Goal: Information Seeking & Learning: Find contact information

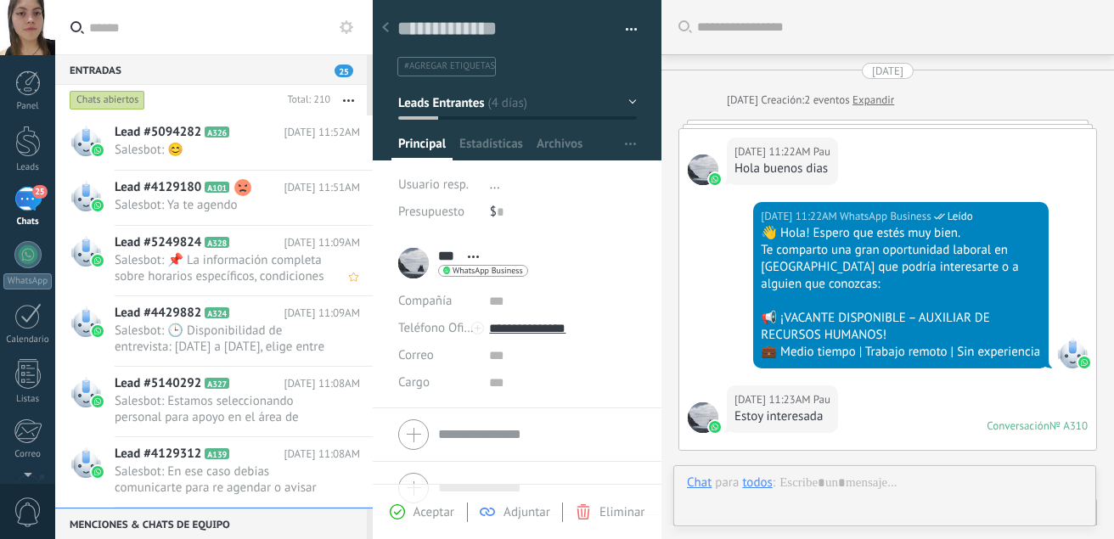
scroll to position [25, 0]
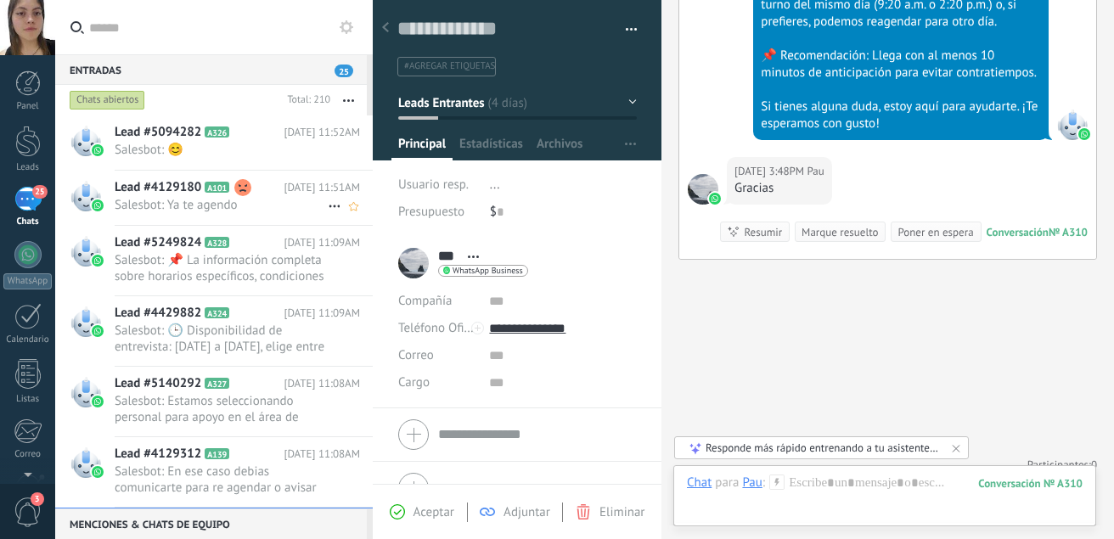
click at [244, 190] on use at bounding box center [242, 187] width 17 height 17
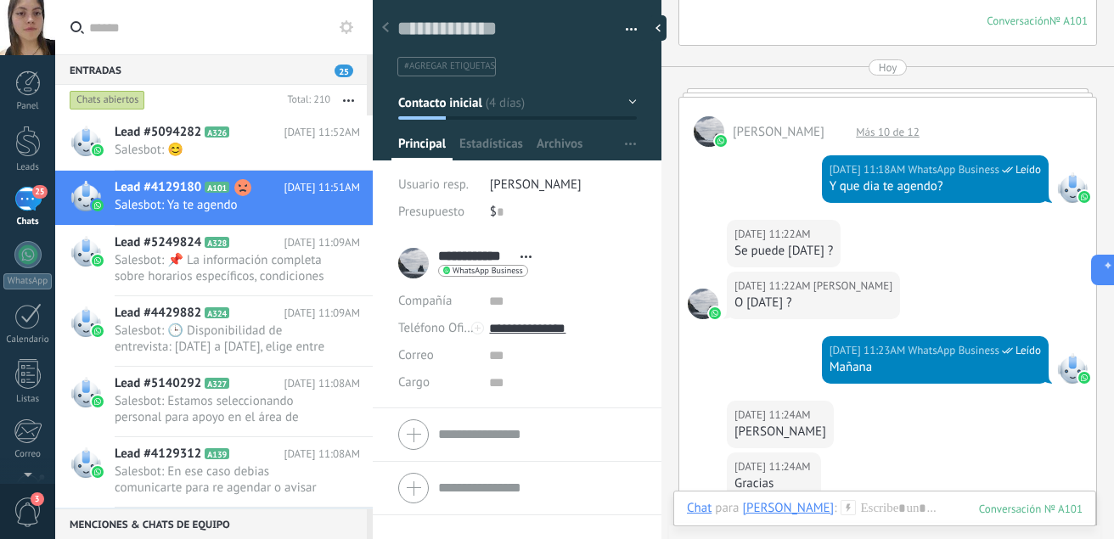
scroll to position [2204, 0]
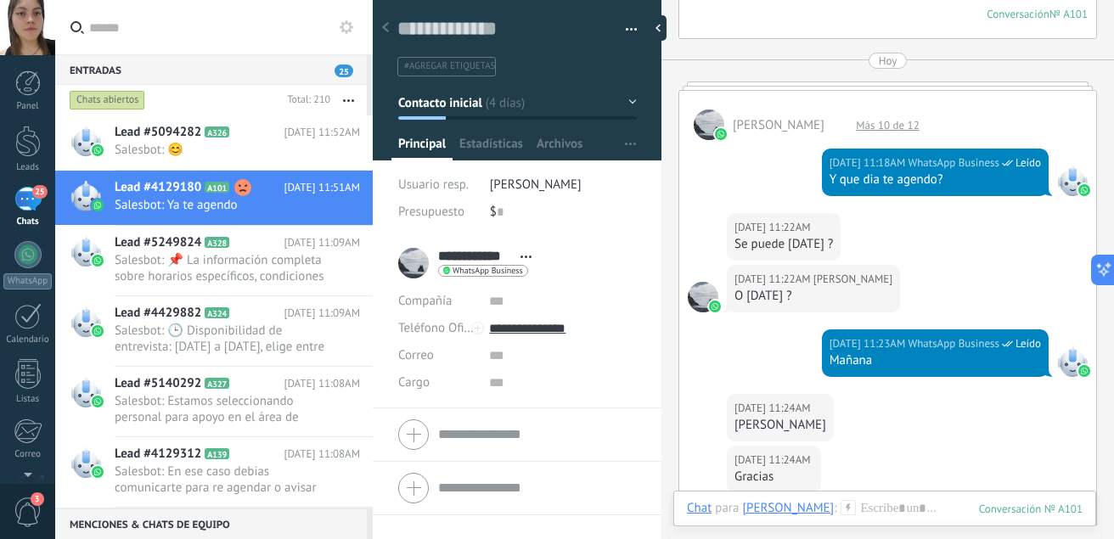
click at [873, 121] on div "Más 10 de 12" at bounding box center [887, 125] width 81 height 14
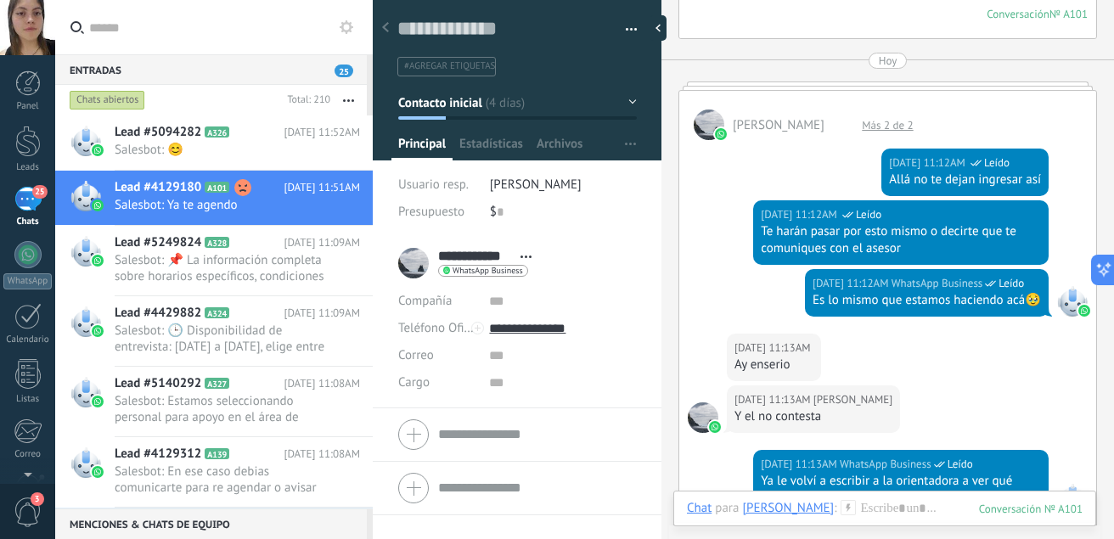
scroll to position [3103, 0]
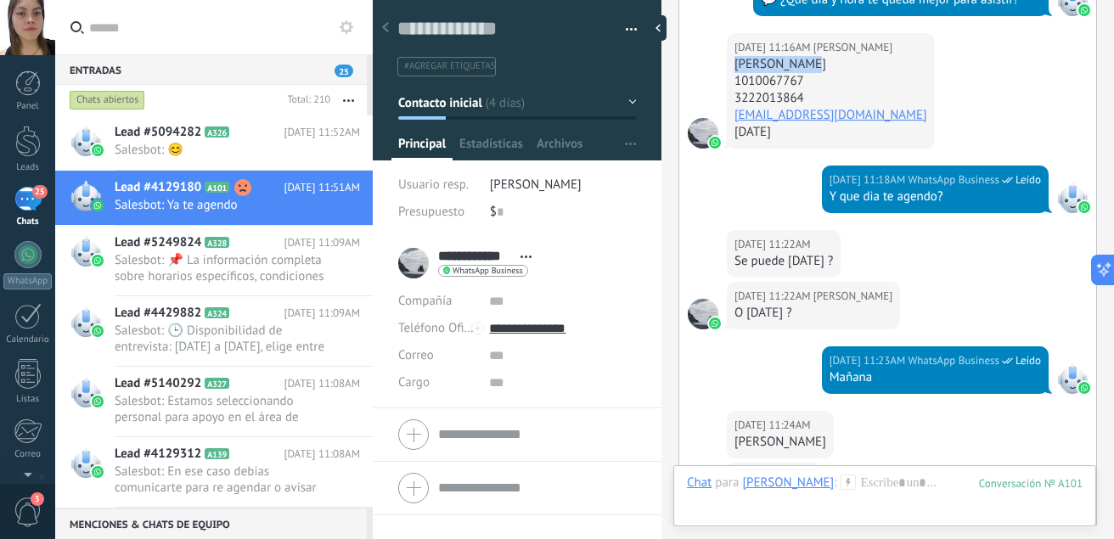
drag, startPoint x: 812, startPoint y: 44, endPoint x: 723, endPoint y: 50, distance: 89.3
click at [723, 50] on div "[DATE] 11:16AM Oline Tienda [PERSON_NAME] 1010067767 3222013864 [EMAIL_ADDRESS]…" at bounding box center [887, 99] width 417 height 132
copy div "[PERSON_NAME]"
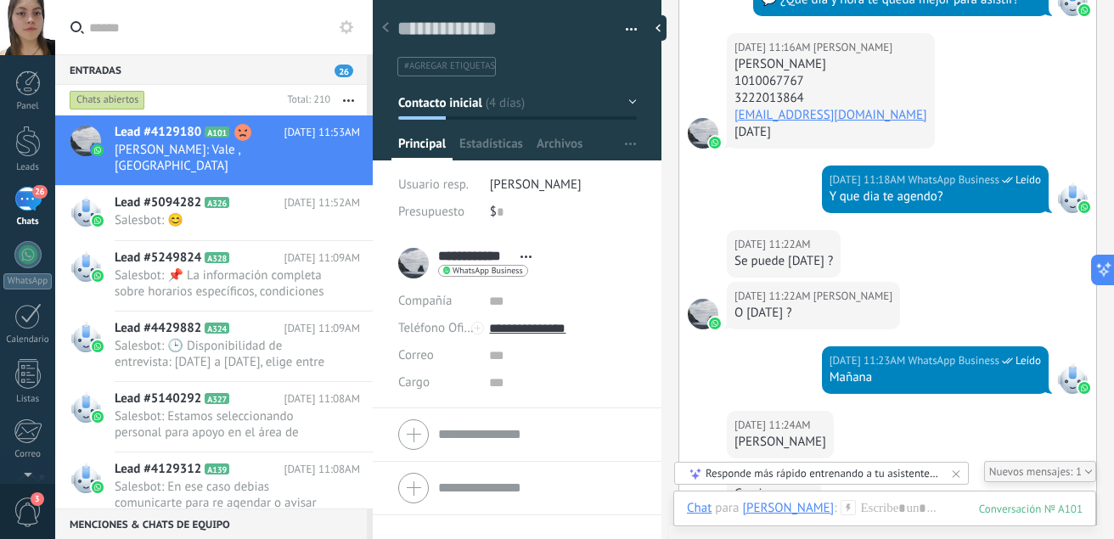
scroll to position [3177, 0]
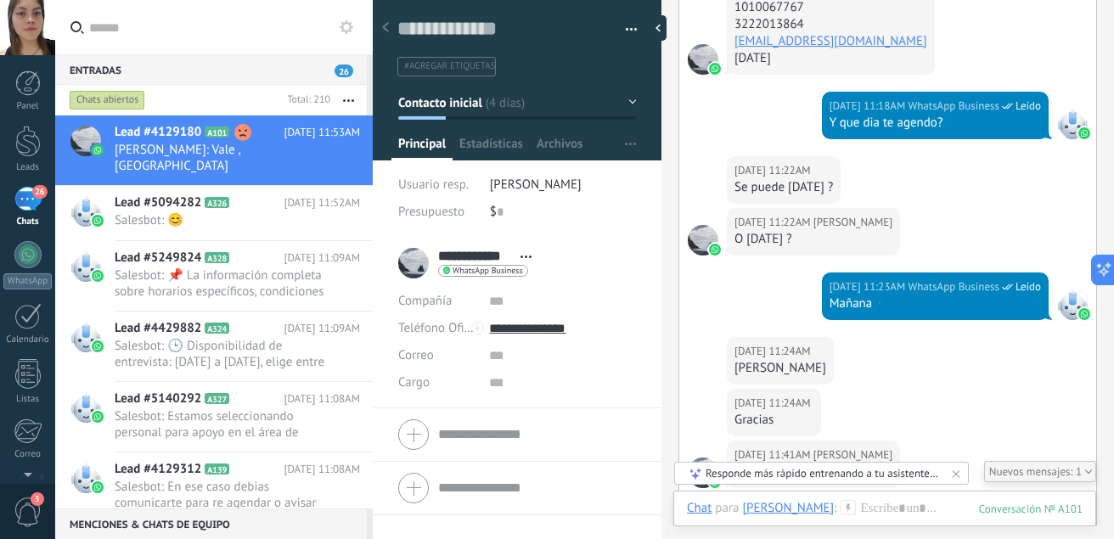
click at [901, 179] on div "[DATE] 11:22AM [PERSON_NAME] Se puede [DATE] ?" at bounding box center [887, 182] width 417 height 52
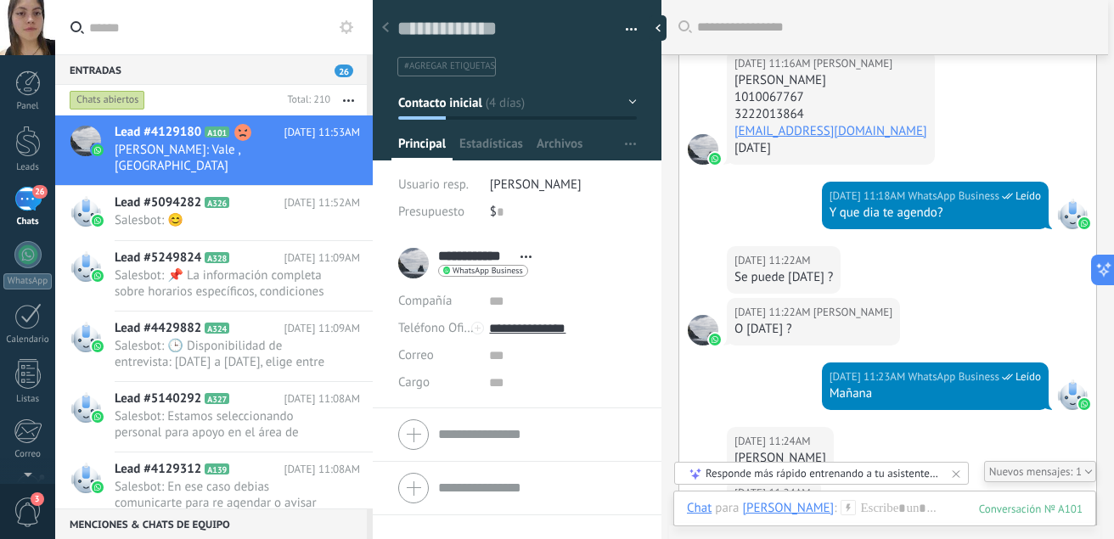
scroll to position [3040, 0]
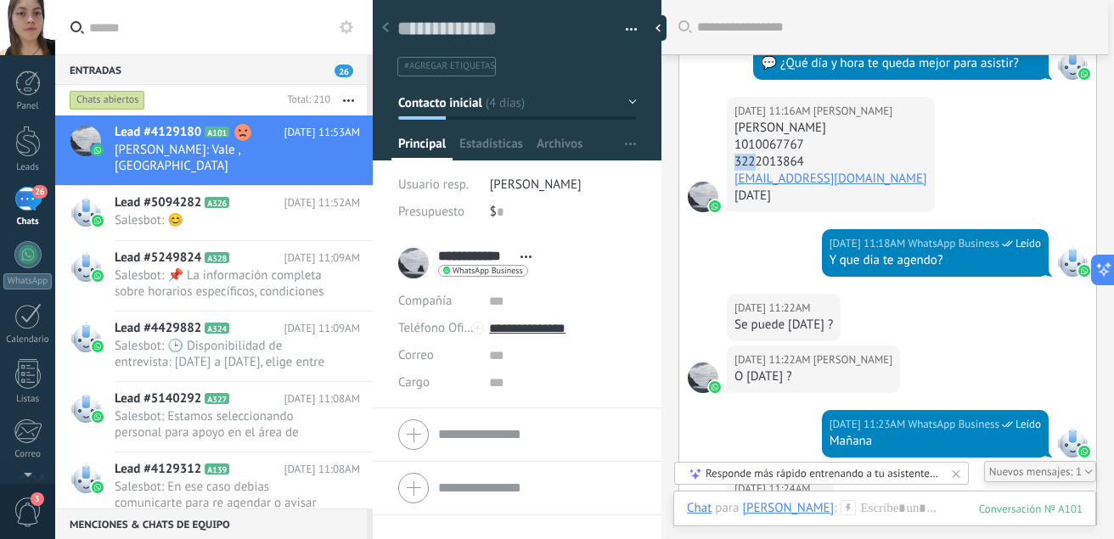
drag, startPoint x: 811, startPoint y: 132, endPoint x: 776, endPoint y: 138, distance: 36.1
click at [753, 140] on div "[PERSON_NAME] 1010067767 3222013864 [EMAIL_ADDRESS][DOMAIN_NAME] [DATE]" at bounding box center [830, 162] width 193 height 85
click at [777, 137] on div "1010067767" at bounding box center [830, 145] width 193 height 17
drag, startPoint x: 806, startPoint y: 124, endPoint x: 732, endPoint y: 123, distance: 74.7
click at [732, 123] on div "[DATE] 11:16AM Oline Tienda [PERSON_NAME] 1010067767 3222013864 [EMAIL_ADDRESS]…" at bounding box center [831, 154] width 208 height 115
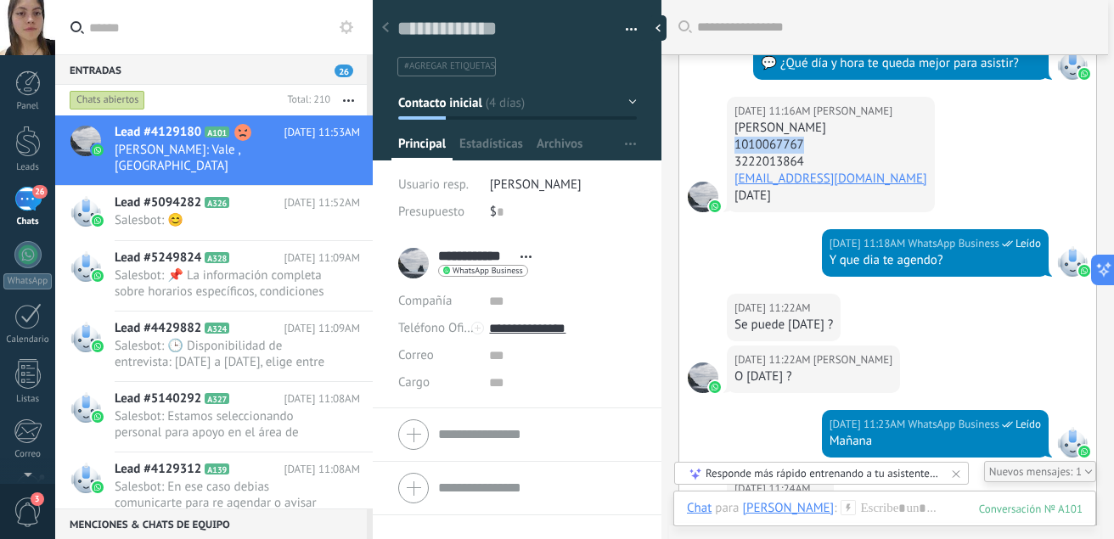
copy div "1010067767"
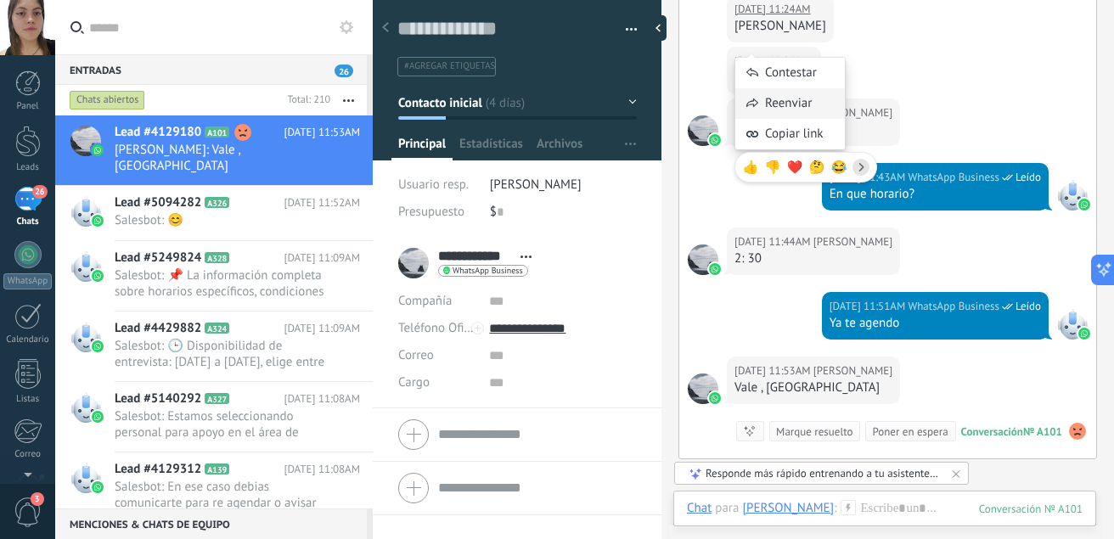
scroll to position [3520, 0]
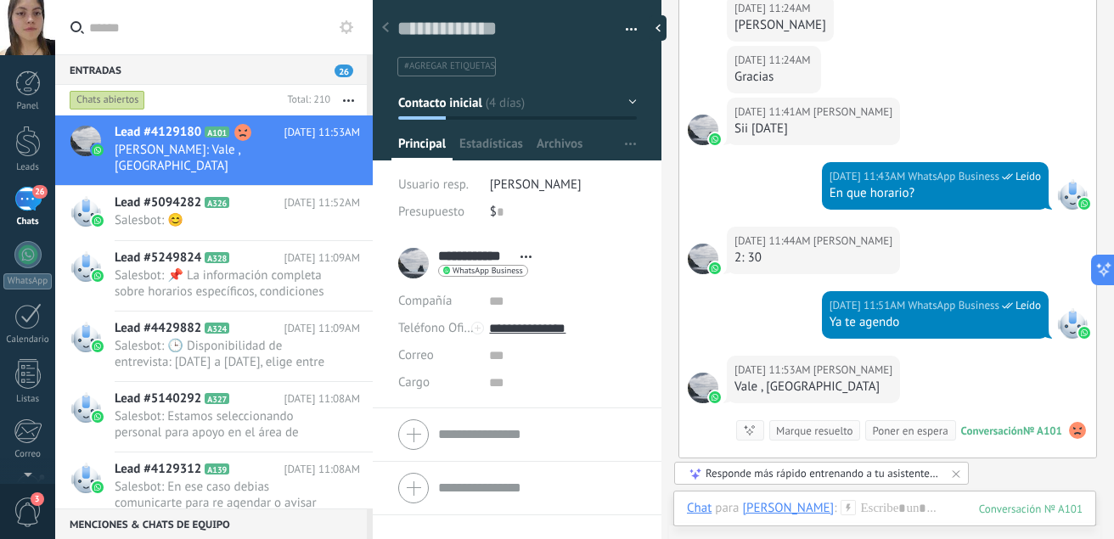
click at [921, 122] on div "[DATE] 11:41AM [PERSON_NAME] Sii [DATE]" at bounding box center [887, 130] width 417 height 65
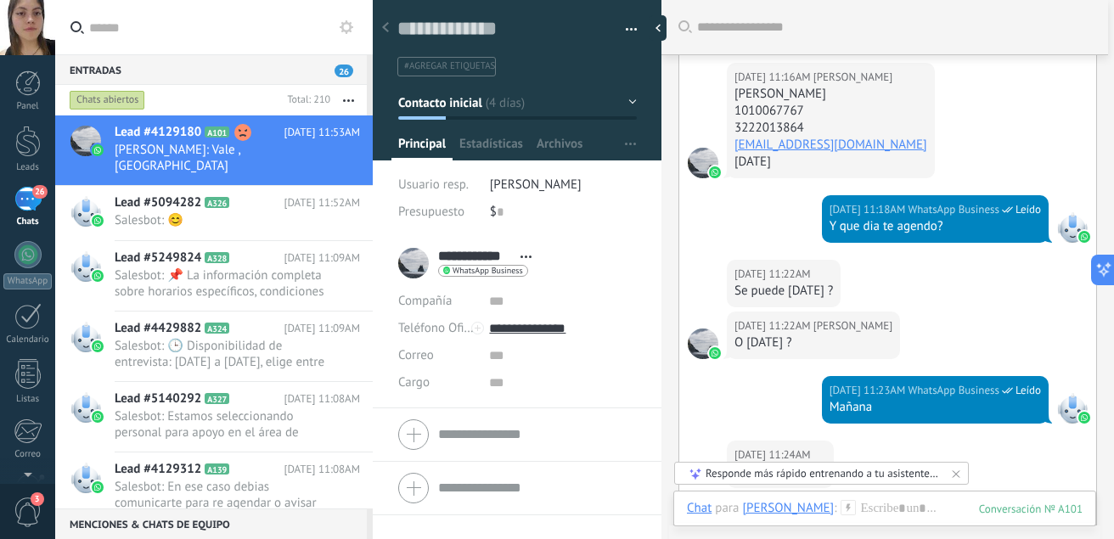
scroll to position [2996, 0]
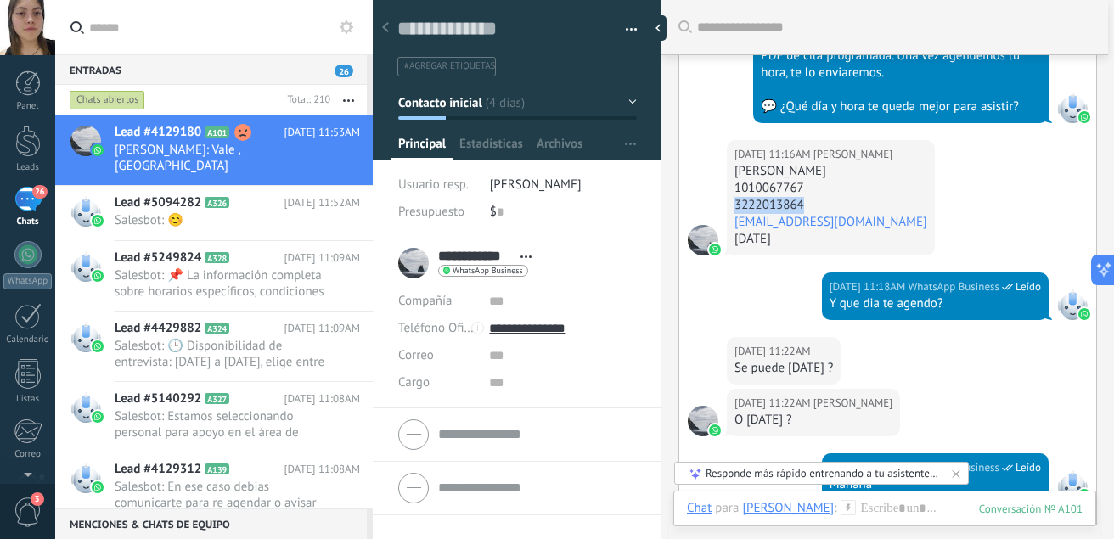
drag, startPoint x: 806, startPoint y: 188, endPoint x: 728, endPoint y: 182, distance: 78.3
click at [728, 182] on div "[DATE] 11:16AM Oline Tienda [PERSON_NAME] 1010067767 3222013864 [EMAIL_ADDRESS]…" at bounding box center [831, 197] width 208 height 115
copy div "3222013864"
drag, startPoint x: 902, startPoint y: 206, endPoint x: 728, endPoint y: 201, distance: 174.1
click at [728, 201] on div "[DATE] 11:16AM Oline Tienda [PERSON_NAME] 1010067767 3222013864 [EMAIL_ADDRESS]…" at bounding box center [831, 197] width 208 height 115
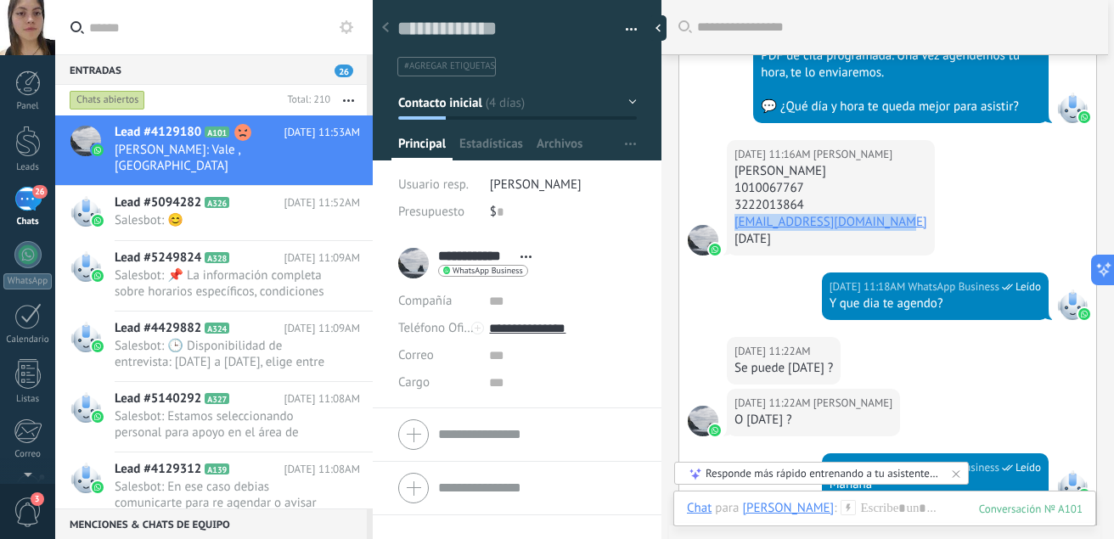
copy link "[EMAIL_ADDRESS][DOMAIN_NAME]"
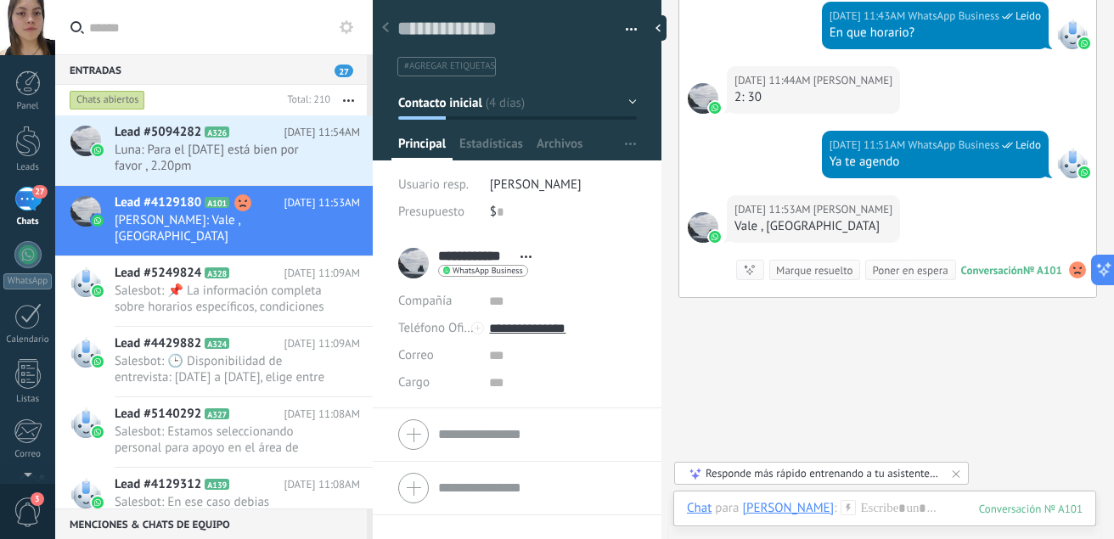
scroll to position [3681, 0]
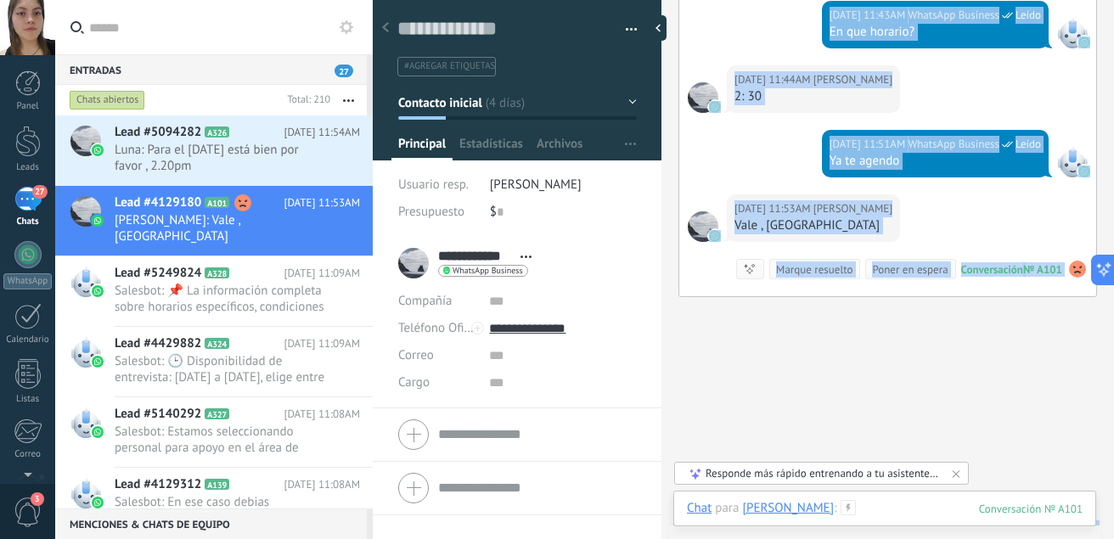
click at [873, 511] on div at bounding box center [885, 525] width 396 height 51
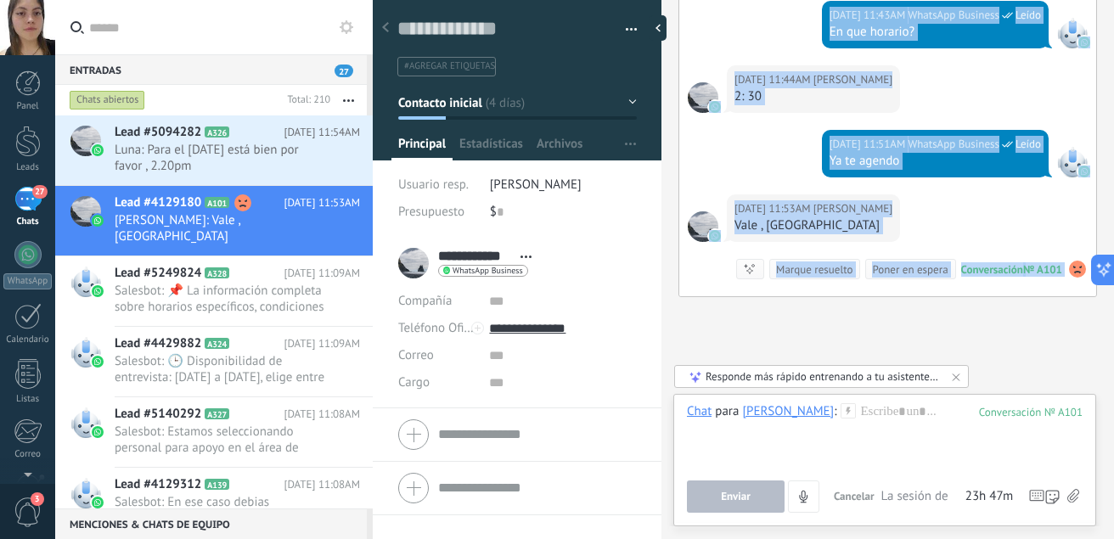
click at [1068, 495] on icon at bounding box center [1073, 496] width 12 height 14
click at [0, 0] on input "file" at bounding box center [0, 0] width 0 height 0
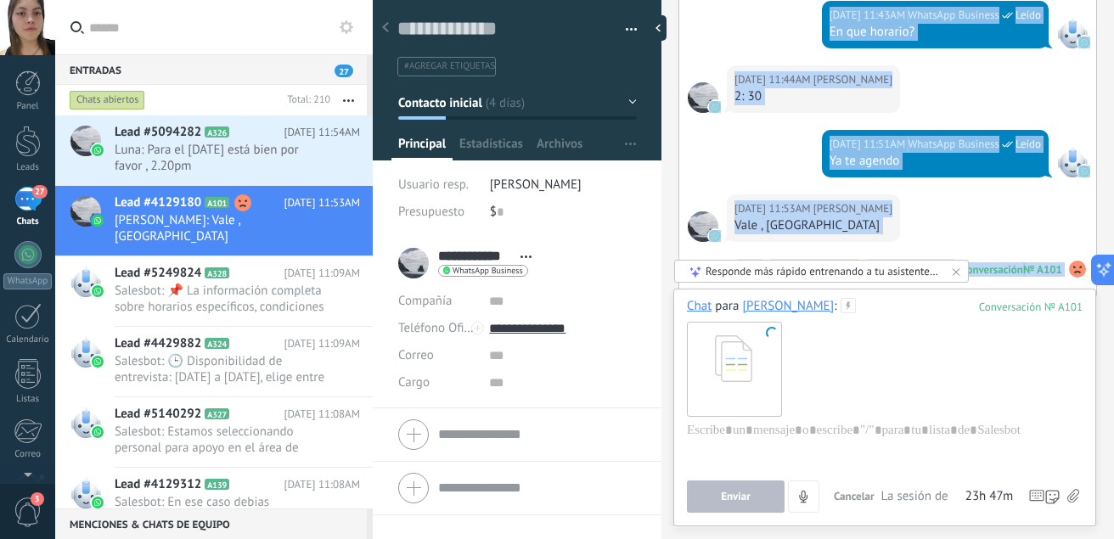
scroll to position [3719, 0]
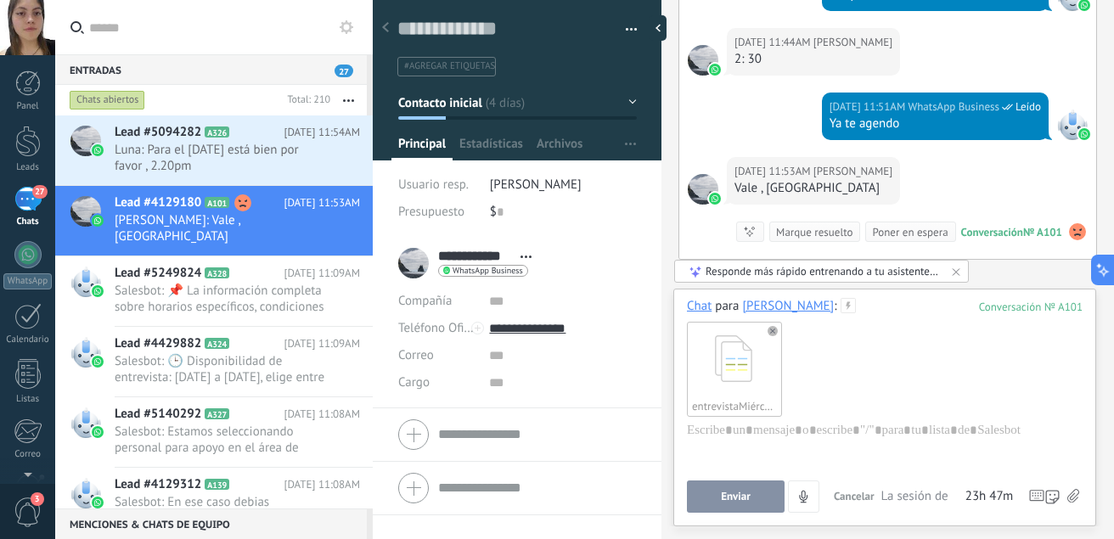
click at [746, 501] on span "Enviar" at bounding box center [736, 497] width 30 height 12
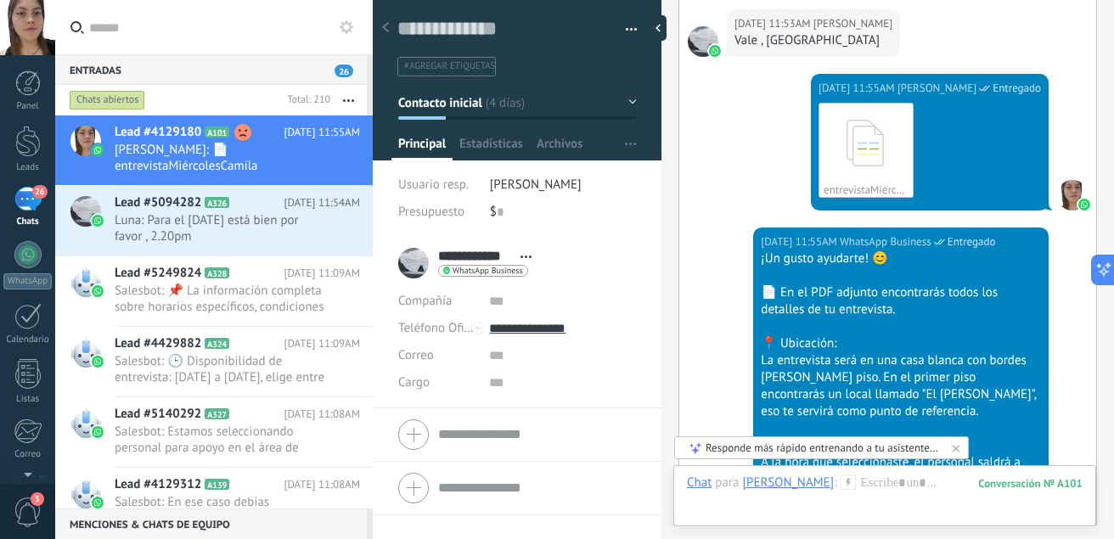
scroll to position [4338, 0]
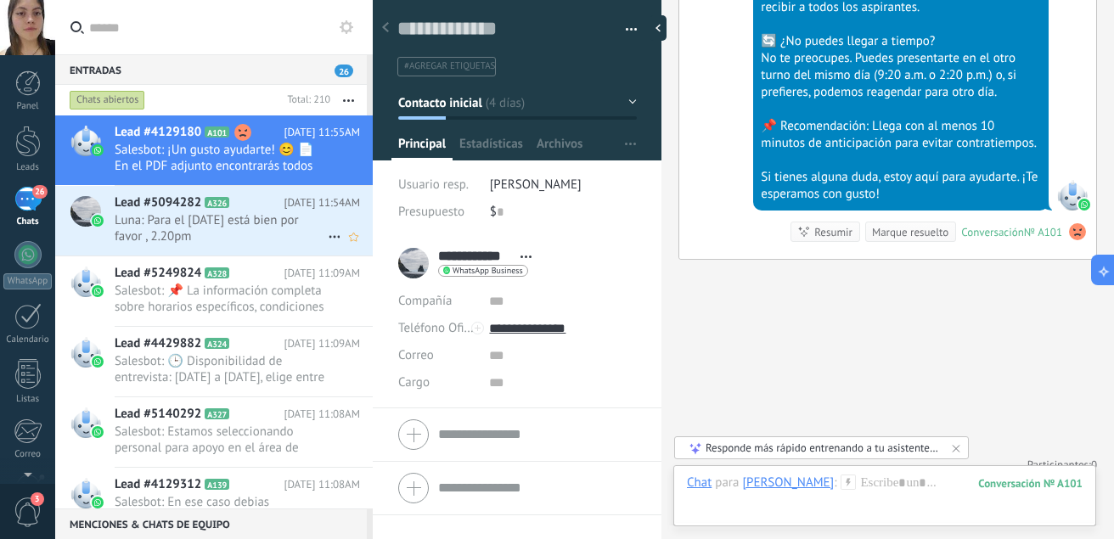
click at [272, 202] on h2 "Lead #5094282 A326" at bounding box center [199, 202] width 169 height 17
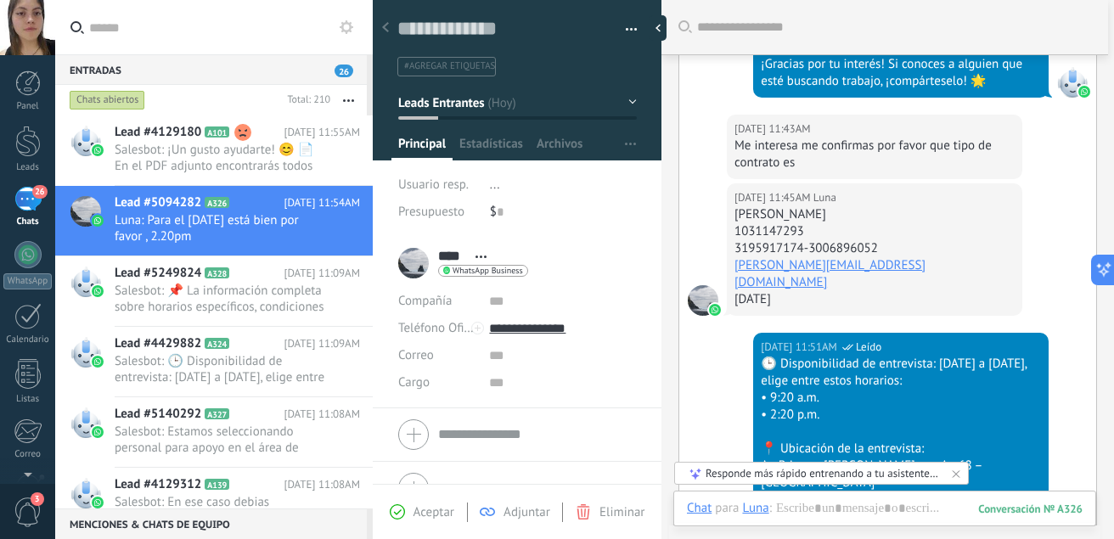
scroll to position [1383, 0]
drag, startPoint x: 870, startPoint y: 215, endPoint x: 729, endPoint y: 214, distance: 140.9
click at [729, 214] on div "[DATE] 11:45AM [PERSON_NAME] 1031147293 3195917174-3006896052 [PERSON_NAME][EMA…" at bounding box center [874, 248] width 295 height 132
copy div "[PERSON_NAME]"
drag, startPoint x: 813, startPoint y: 225, endPoint x: 725, endPoint y: 226, distance: 88.3
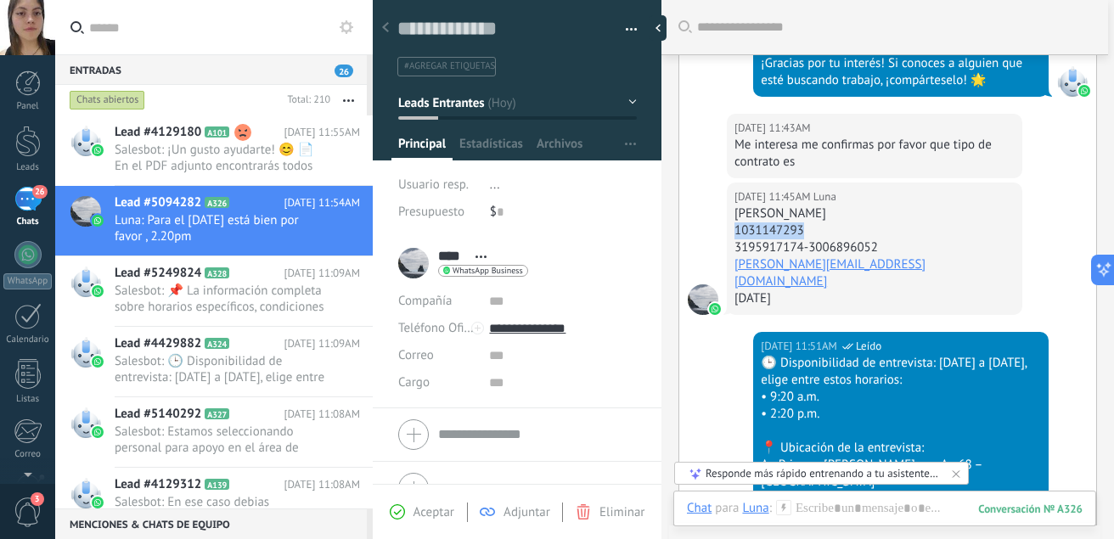
click at [725, 226] on div "[DATE] 11:45AM [PERSON_NAME] 1031147293 3195917174-3006896052 [PERSON_NAME][EMA…" at bounding box center [887, 256] width 417 height 149
copy div "1031147293"
drag, startPoint x: 806, startPoint y: 248, endPoint x: 725, endPoint y: 245, distance: 80.7
click at [725, 245] on div "[DATE] 11:45AM [PERSON_NAME] 1031147293 3195917174-3006896052 [PERSON_NAME][EMA…" at bounding box center [887, 256] width 417 height 149
copy div "3195917174"
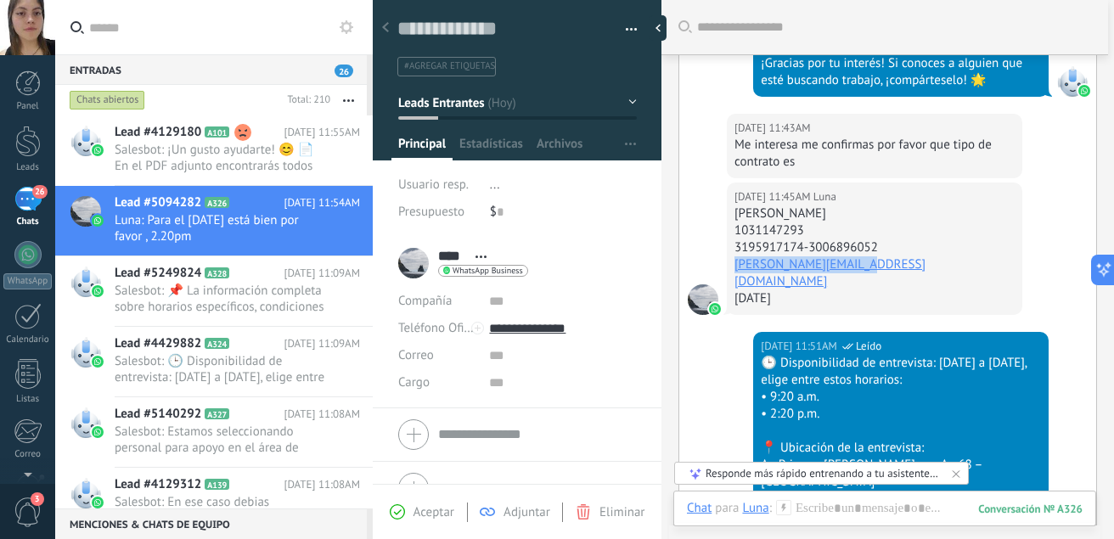
drag, startPoint x: 871, startPoint y: 258, endPoint x: 726, endPoint y: 264, distance: 145.3
click at [726, 264] on div "[DATE] 11:45AM [PERSON_NAME] 1031147293 3195917174-3006896052 [PERSON_NAME][EMA…" at bounding box center [887, 256] width 417 height 149
copy link "[PERSON_NAME][EMAIL_ADDRESS][DOMAIN_NAME]"
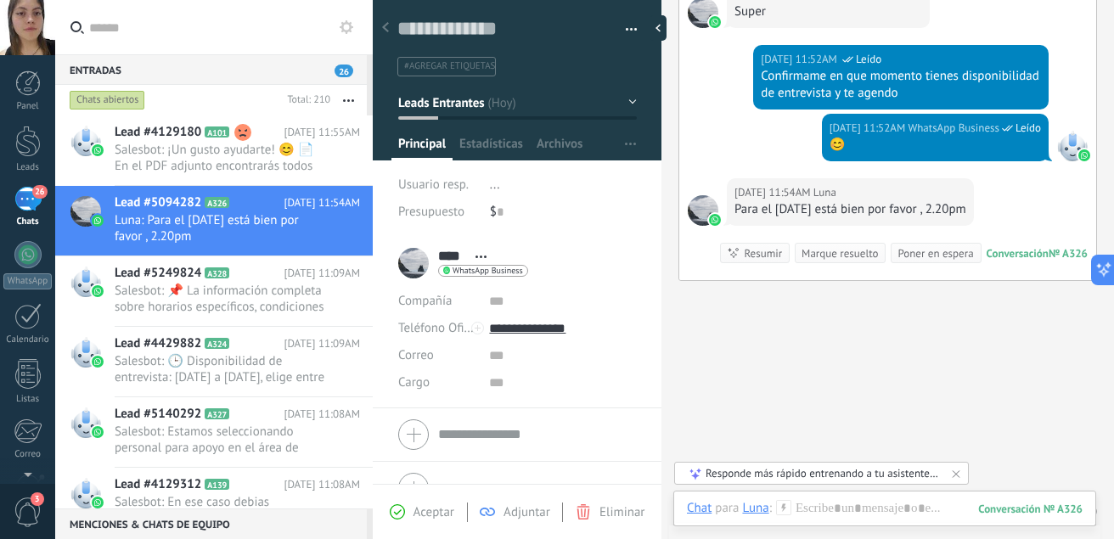
scroll to position [2123, 0]
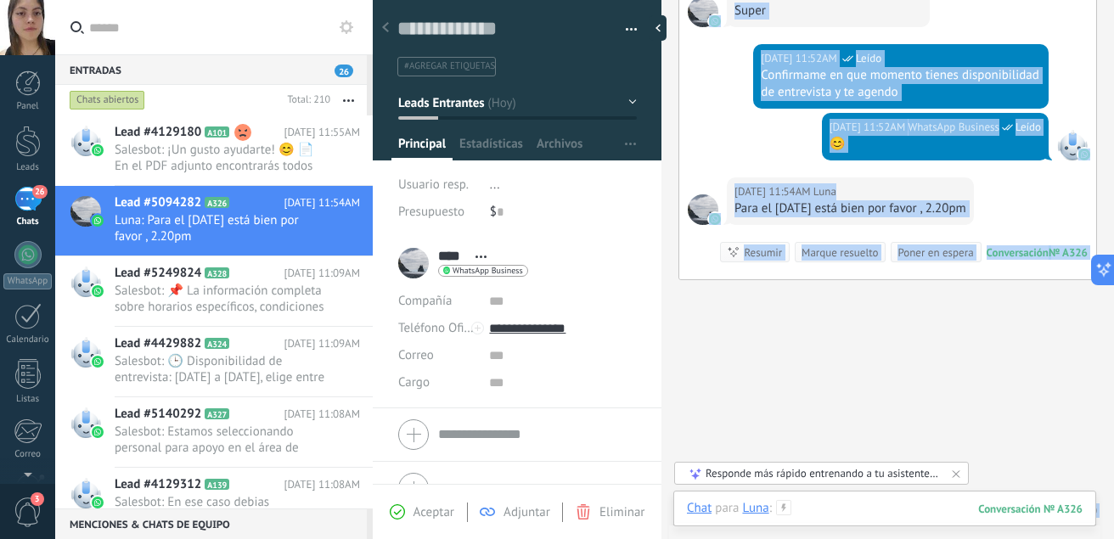
click at [850, 511] on div at bounding box center [885, 525] width 396 height 51
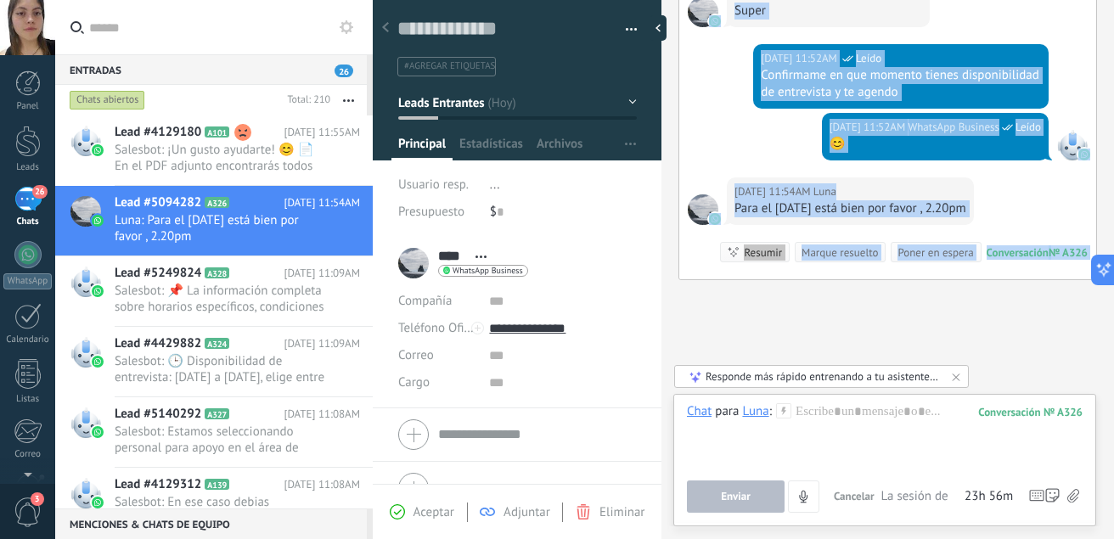
click at [1075, 491] on icon at bounding box center [1073, 496] width 12 height 14
click at [0, 0] on input "file" at bounding box center [0, 0] width 0 height 0
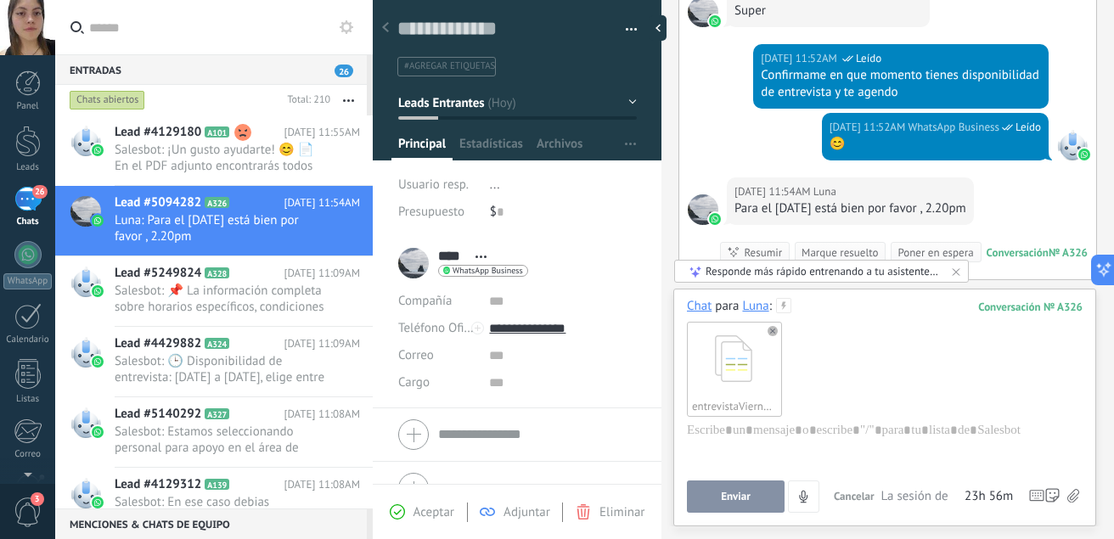
click at [716, 496] on button "Enviar" at bounding box center [736, 496] width 98 height 32
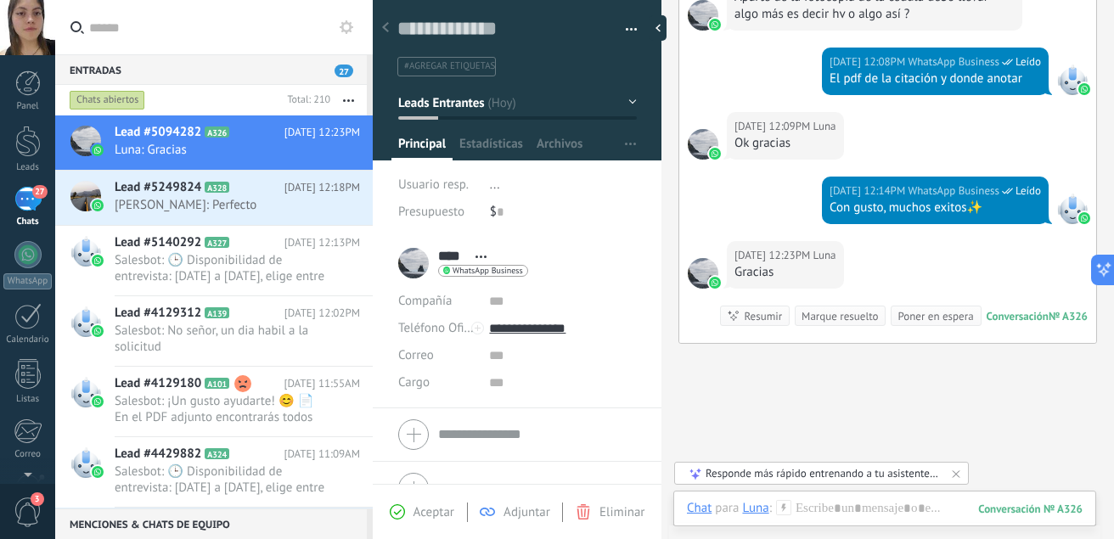
scroll to position [3091, 0]
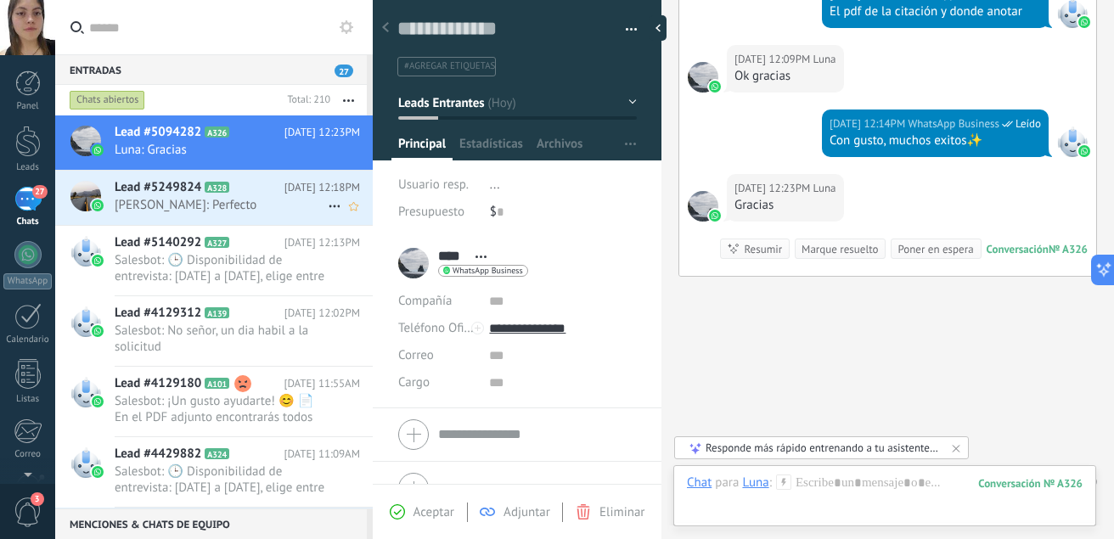
click at [250, 196] on div "Lead #5249824 A328 [DATE] 12:18PM [PERSON_NAME]: Perfecto" at bounding box center [244, 197] width 258 height 53
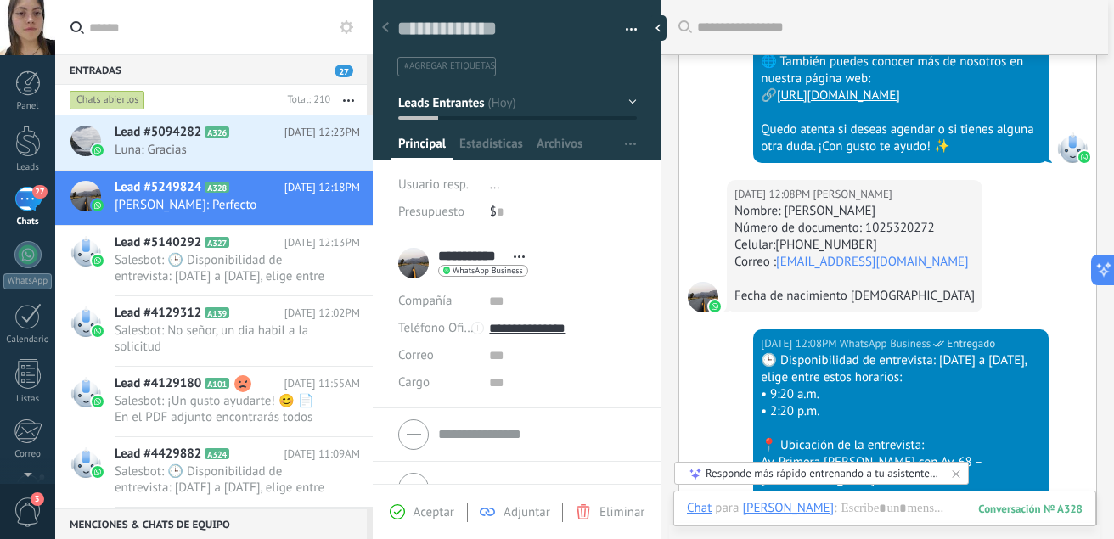
scroll to position [1478, 0]
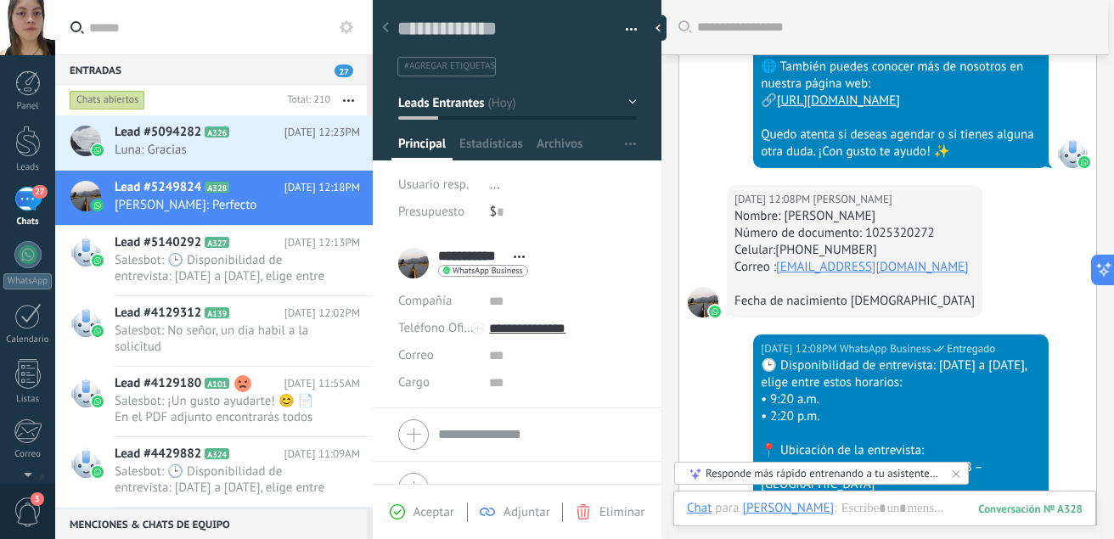
drag, startPoint x: 907, startPoint y: 212, endPoint x: 784, endPoint y: 218, distance: 123.2
click at [784, 218] on div "Nombre: [PERSON_NAME]" at bounding box center [854, 216] width 240 height 17
copy div "[PERSON_NAME]"
drag, startPoint x: 945, startPoint y: 233, endPoint x: 866, endPoint y: 236, distance: 79.0
click at [866, 236] on div "Número de documento: 1025320272" at bounding box center [854, 233] width 240 height 17
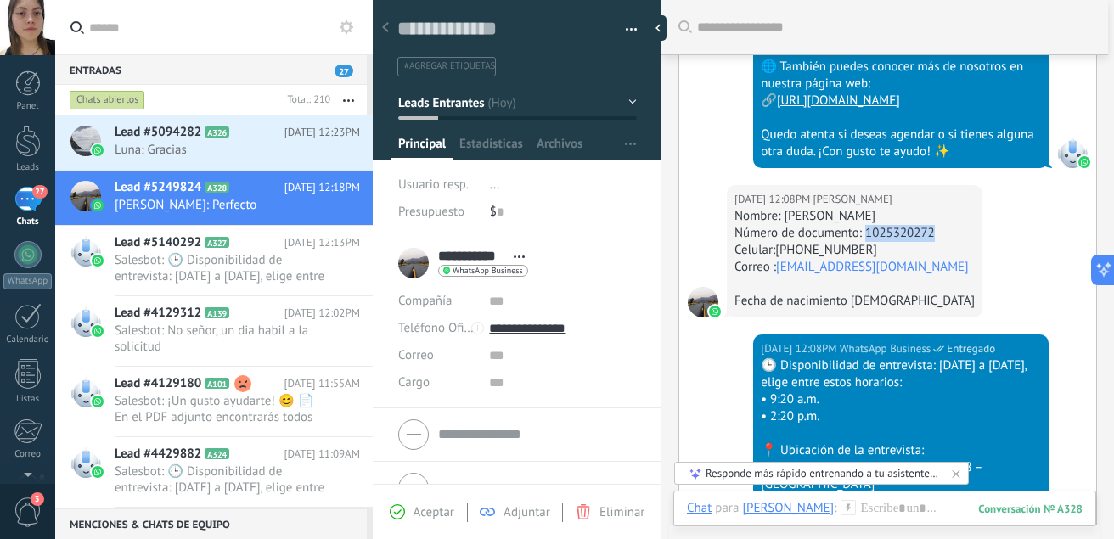
copy div "1025320272"
drag, startPoint x: 852, startPoint y: 244, endPoint x: 778, endPoint y: 245, distance: 73.9
click at [778, 245] on div "Celular:[PHONE_NUMBER]" at bounding box center [854, 250] width 240 height 17
drag, startPoint x: 941, startPoint y: 276, endPoint x: 778, endPoint y: 272, distance: 162.2
click at [778, 272] on div "Nombre: [PERSON_NAME] Número de documento: 1025320272 Celular:[PHONE_NUMBER] Co…" at bounding box center [854, 259] width 240 height 102
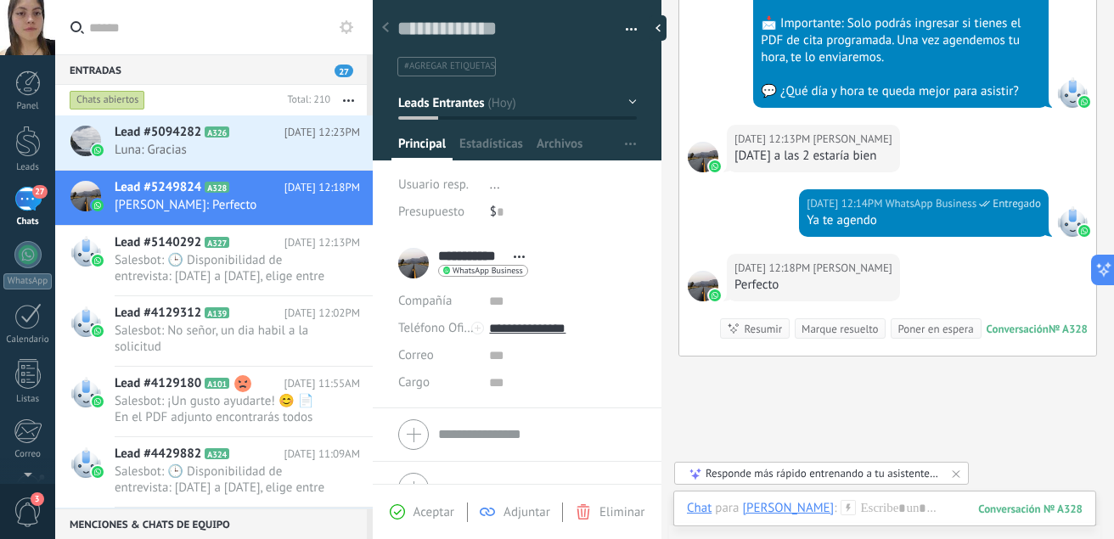
scroll to position [1974, 0]
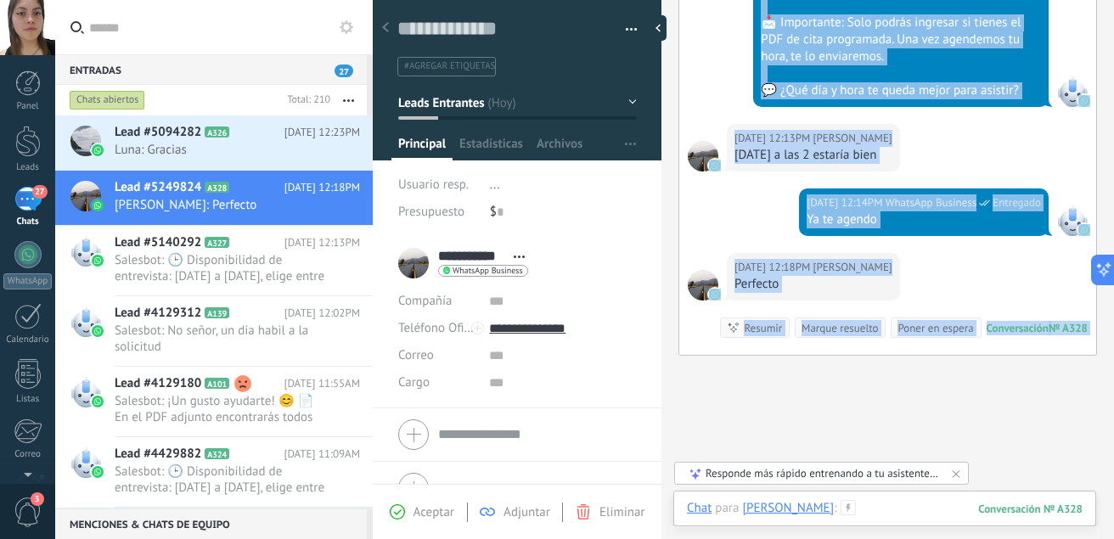
click at [868, 510] on div at bounding box center [885, 525] width 396 height 51
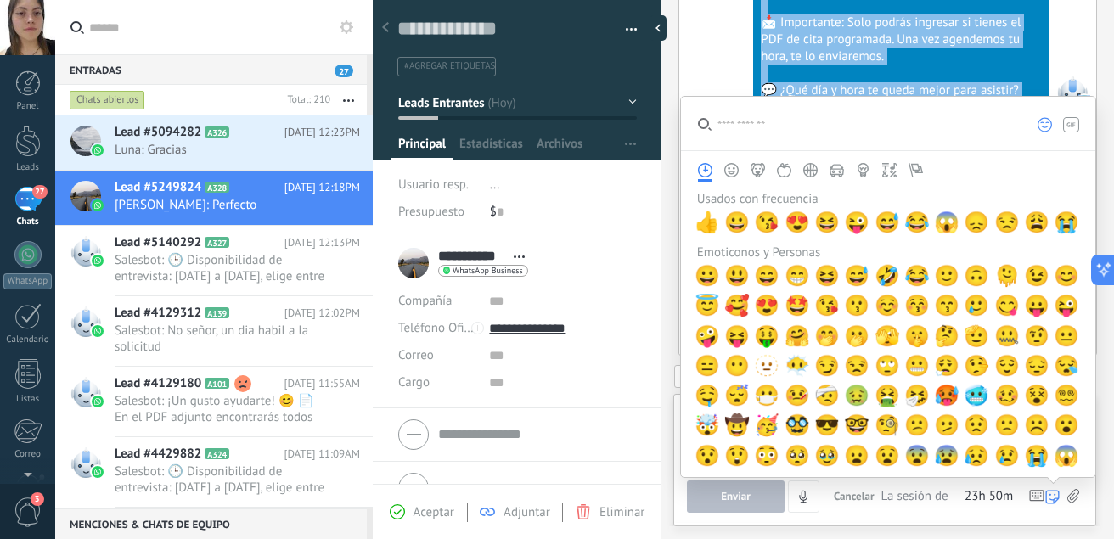
click at [1072, 501] on icon at bounding box center [1073, 496] width 12 height 14
click at [0, 0] on input "file" at bounding box center [0, 0] width 0 height 0
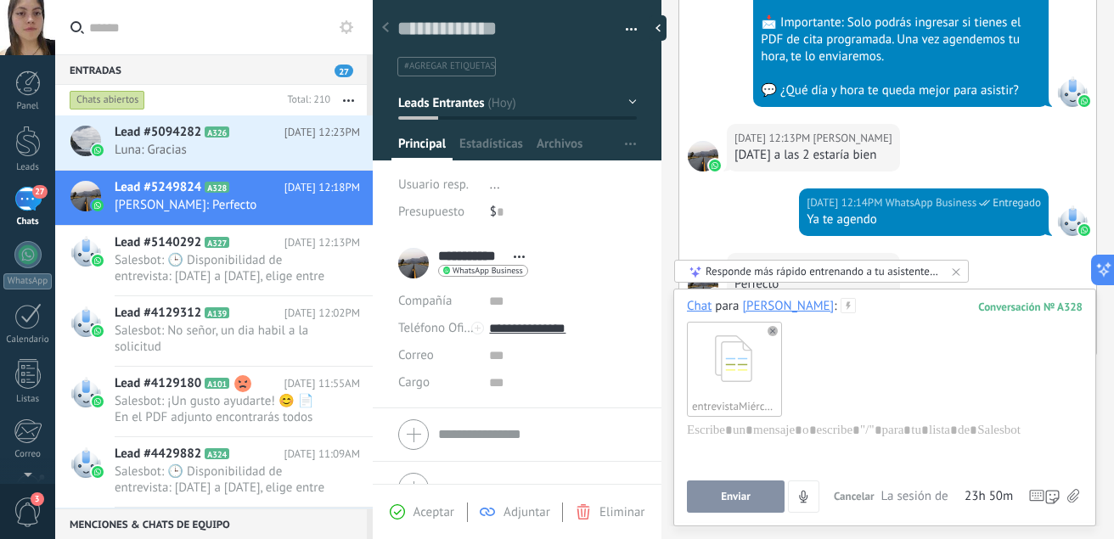
click at [739, 505] on button "Enviar" at bounding box center [736, 496] width 98 height 32
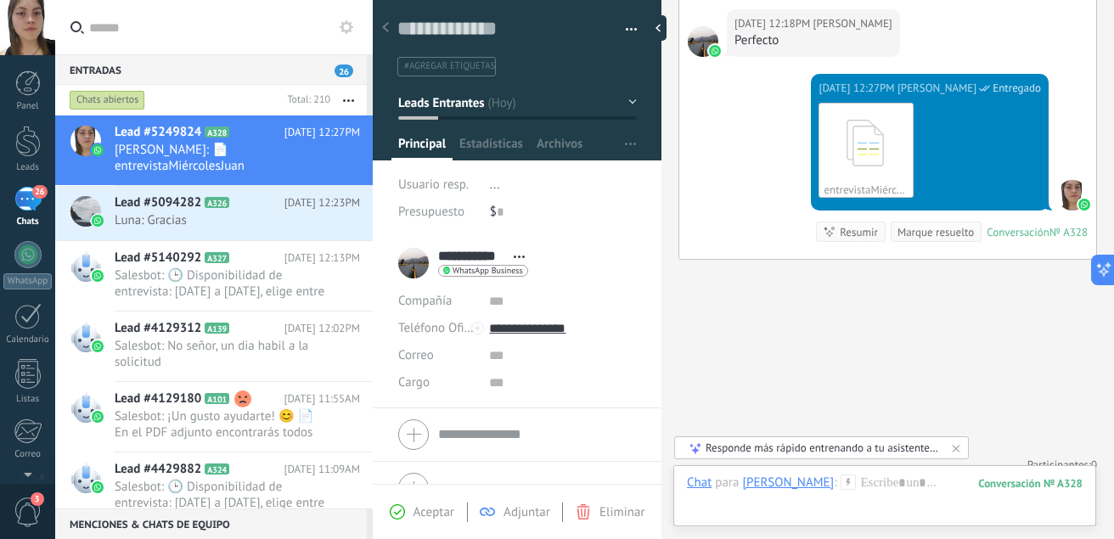
scroll to position [2689, 0]
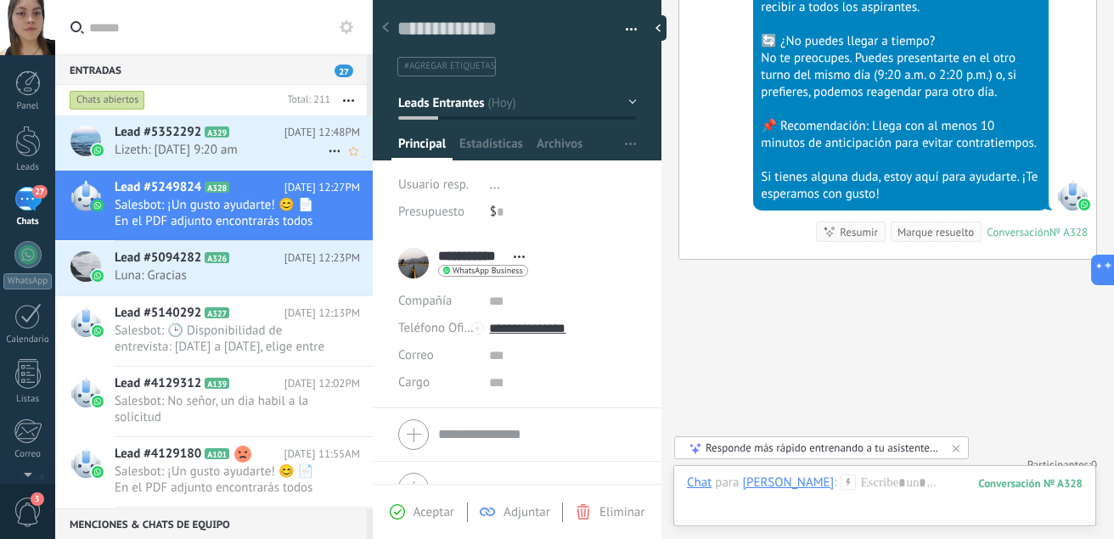
click at [230, 151] on span "Lizeth: [DATE] 9:20 am" at bounding box center [221, 150] width 213 height 16
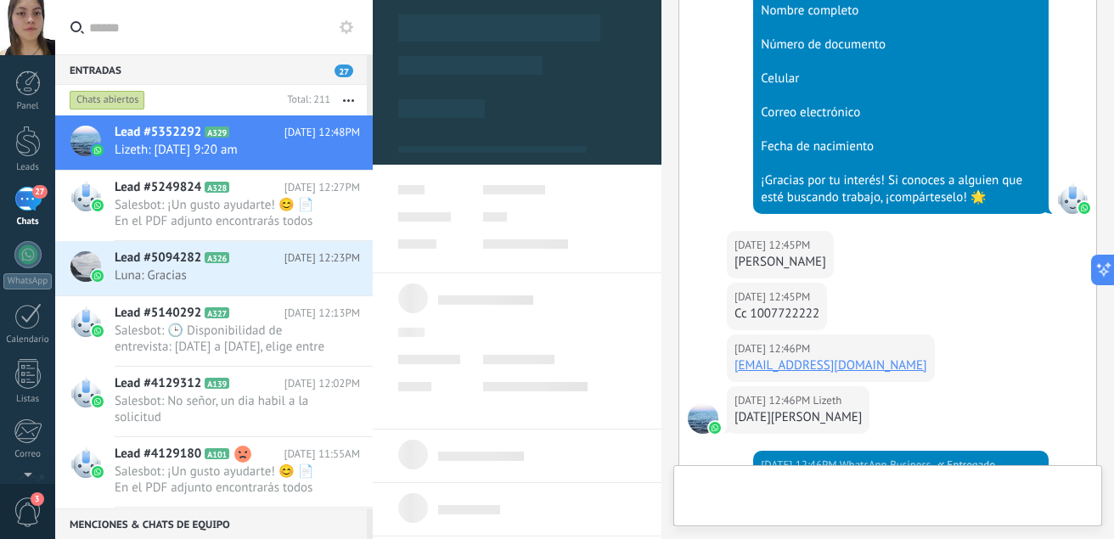
scroll to position [1066, 0]
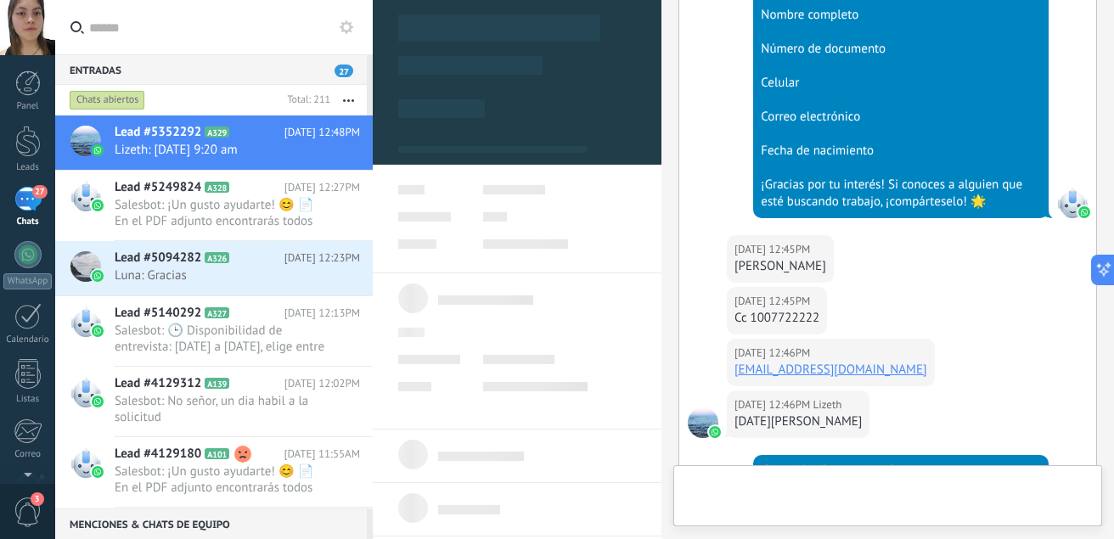
type textarea "**********"
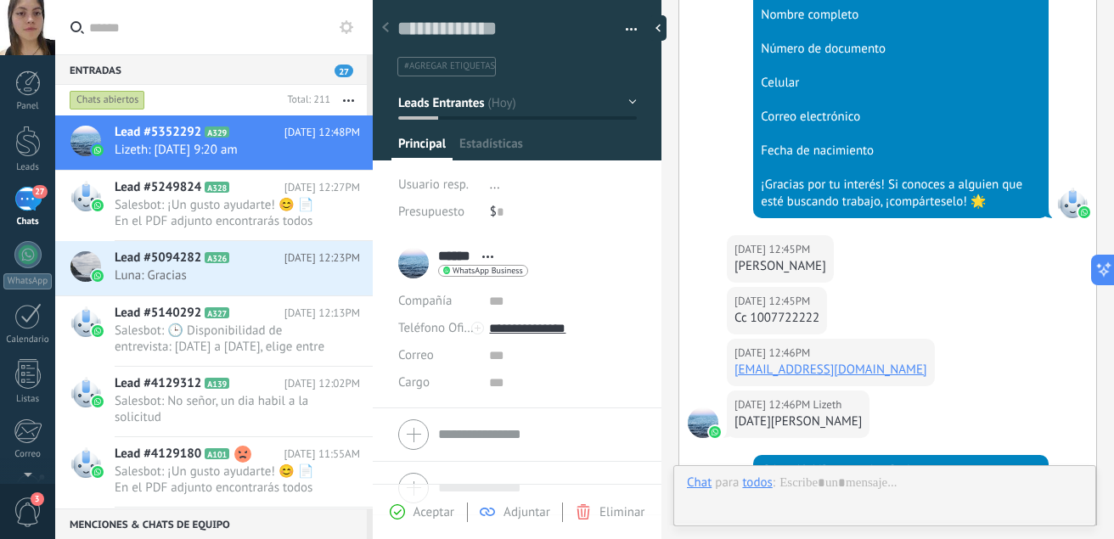
scroll to position [1065, 0]
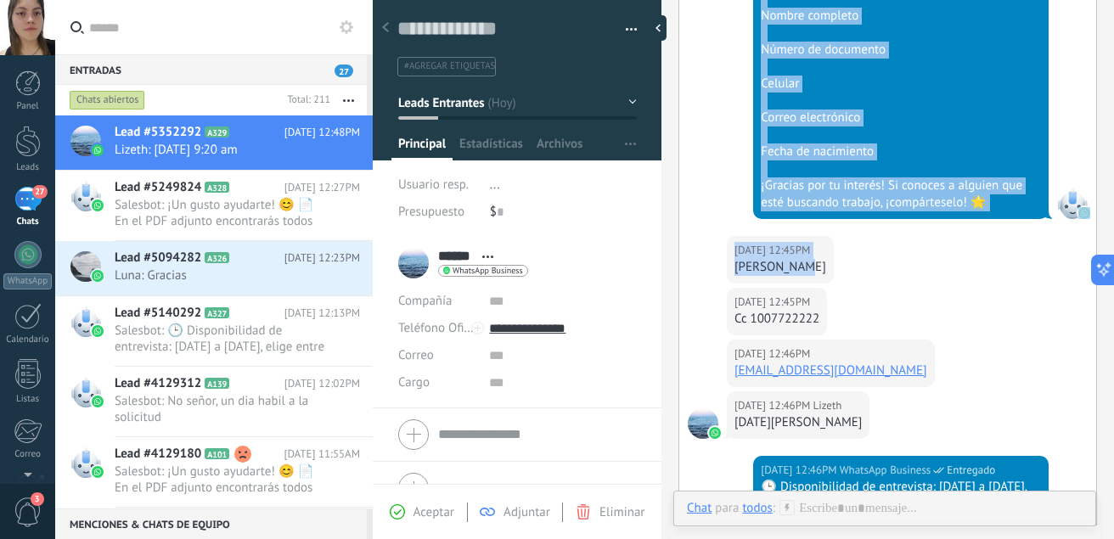
drag, startPoint x: 884, startPoint y: 271, endPoint x: 795, endPoint y: 276, distance: 89.3
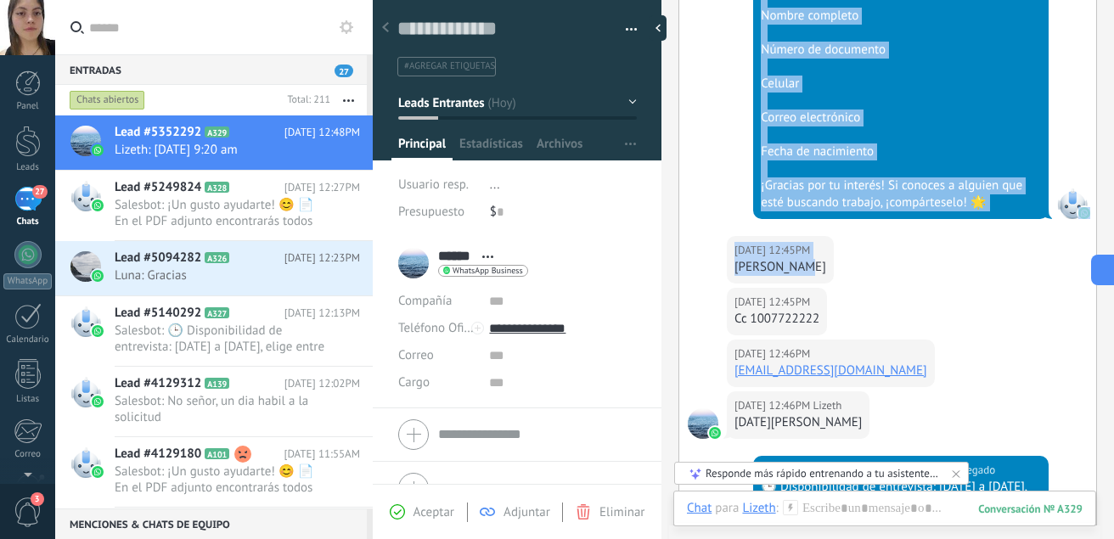
click at [754, 268] on div "[PERSON_NAME]" at bounding box center [780, 267] width 92 height 17
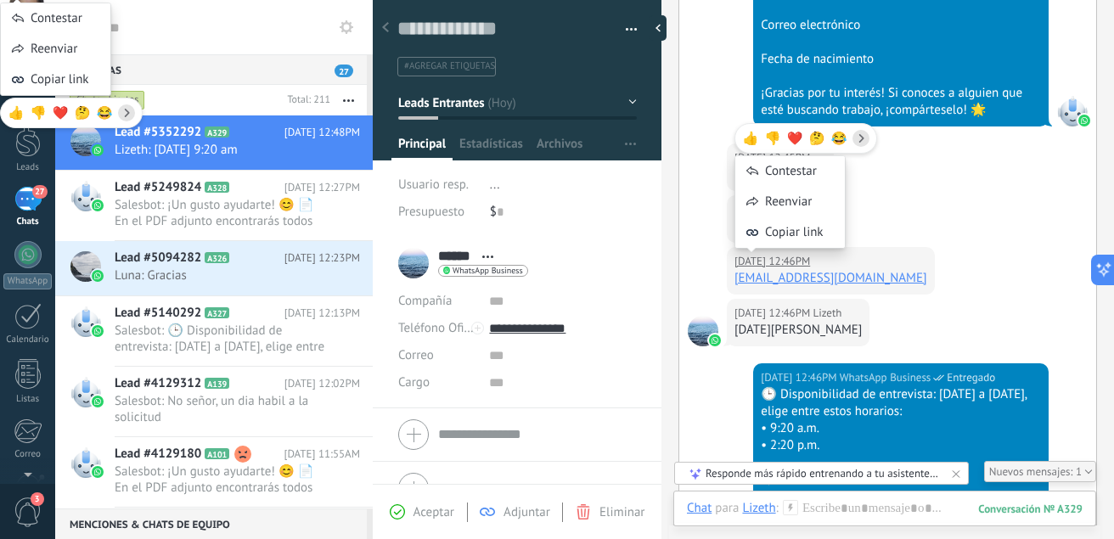
click at [761, 257] on body ".abccls-1,.abccls-2{fill-rule:evenodd}.abccls-2{fill:#fff} .abfcls-1{fill:none}…" at bounding box center [557, 269] width 1114 height 539
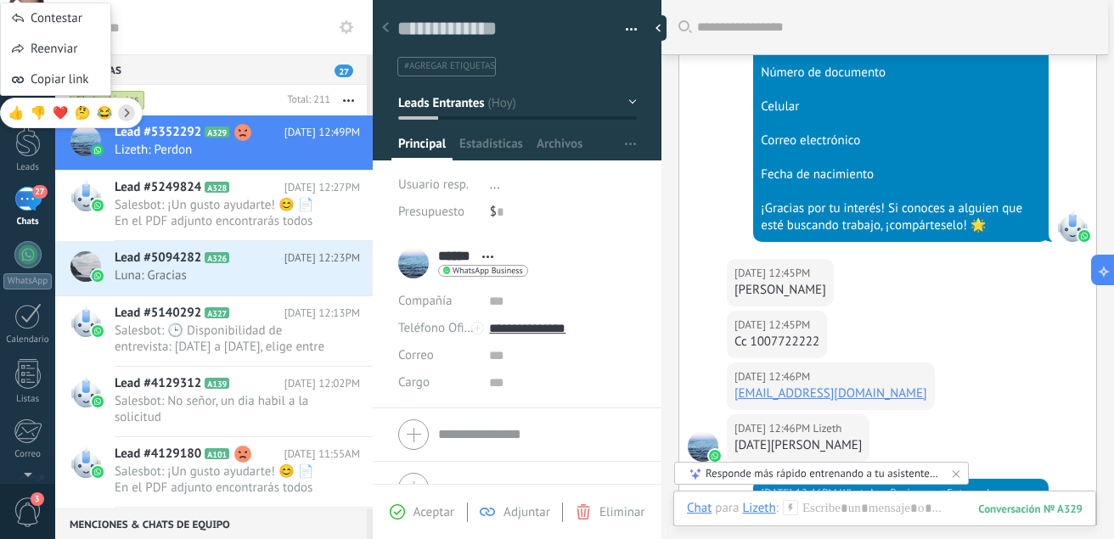
scroll to position [1042, 0]
drag, startPoint x: 882, startPoint y: 294, endPoint x: 733, endPoint y: 295, distance: 149.4
click at [733, 295] on div "[DATE] 12:45PM [PERSON_NAME] [PERSON_NAME]" at bounding box center [780, 284] width 107 height 48
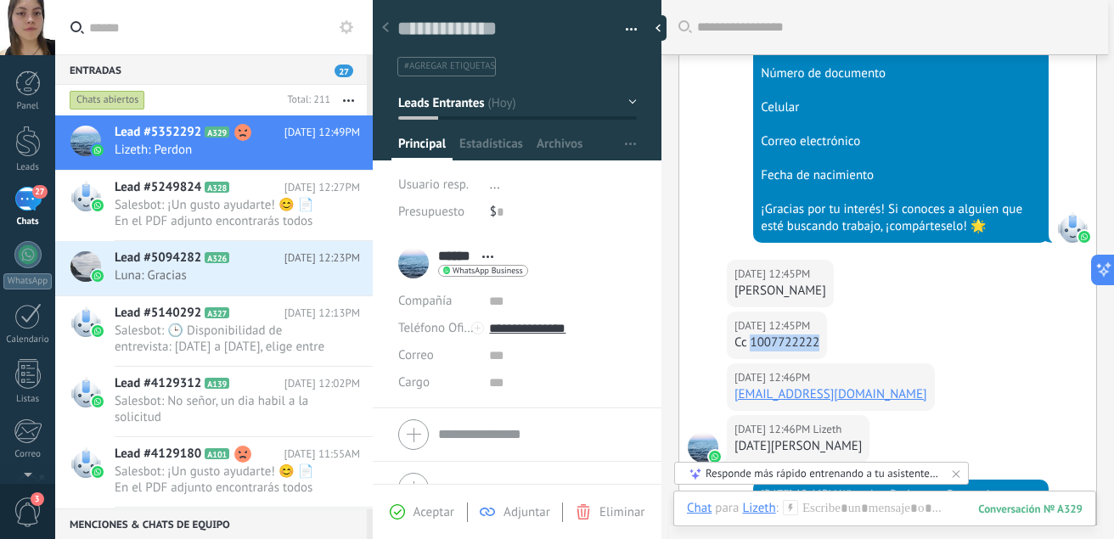
drag, startPoint x: 825, startPoint y: 345, endPoint x: 752, endPoint y: 345, distance: 73.0
click at [752, 345] on div "[DATE] 12:45PM [PERSON_NAME] 1007722222" at bounding box center [777, 336] width 100 height 48
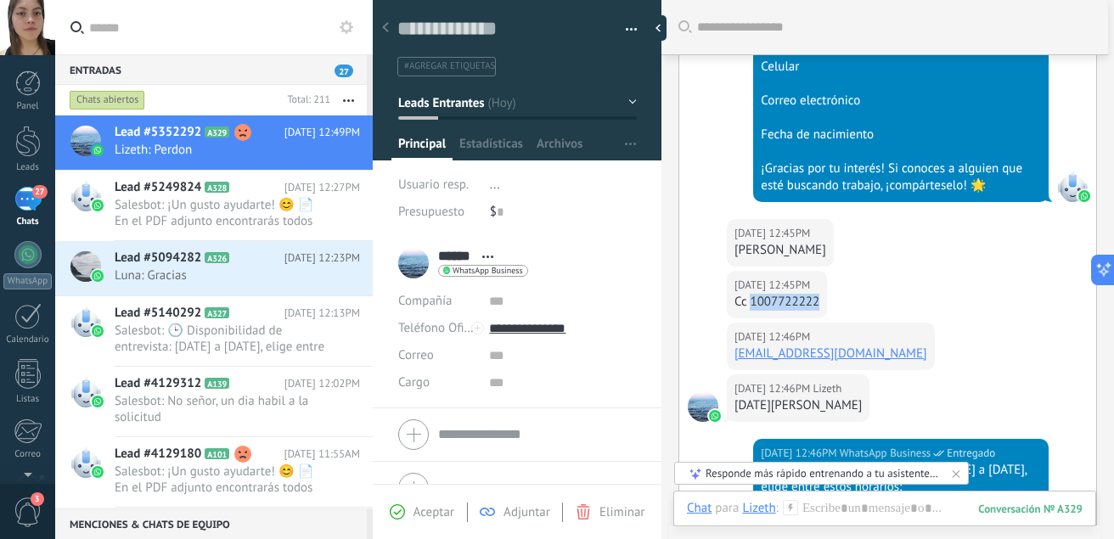
scroll to position [1083, 0]
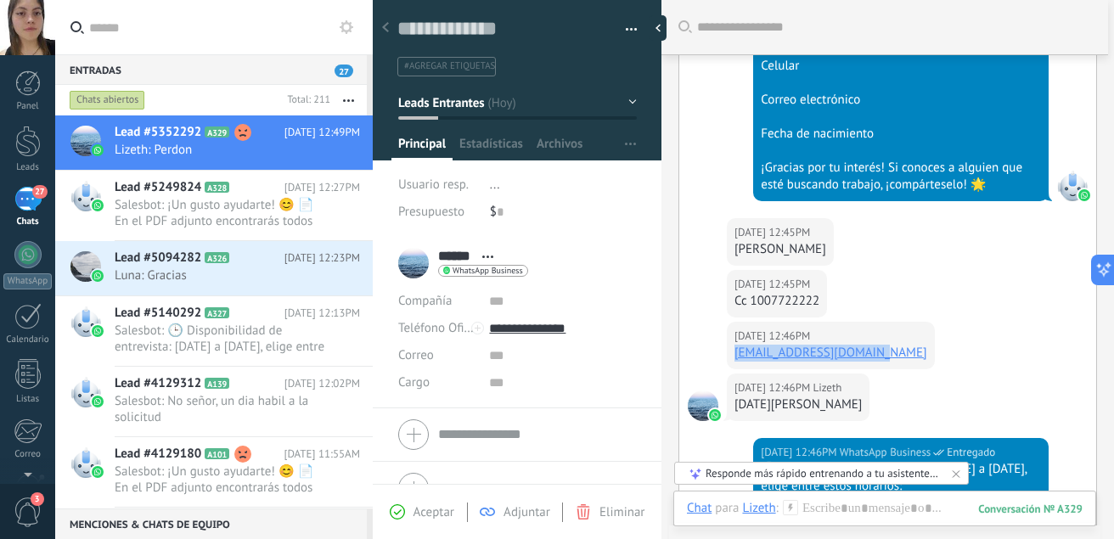
drag, startPoint x: 887, startPoint y: 357, endPoint x: 728, endPoint y: 359, distance: 158.8
click at [728, 359] on div "[DATE] 12:46PM Lizeth [EMAIL_ADDRESS][DOMAIN_NAME]" at bounding box center [831, 346] width 208 height 48
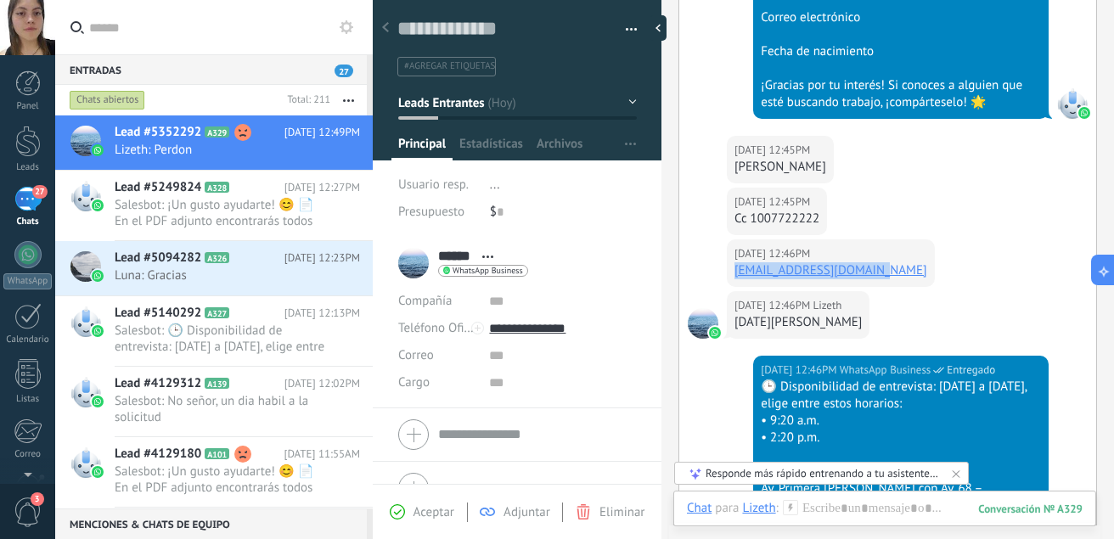
scroll to position [1753, 0]
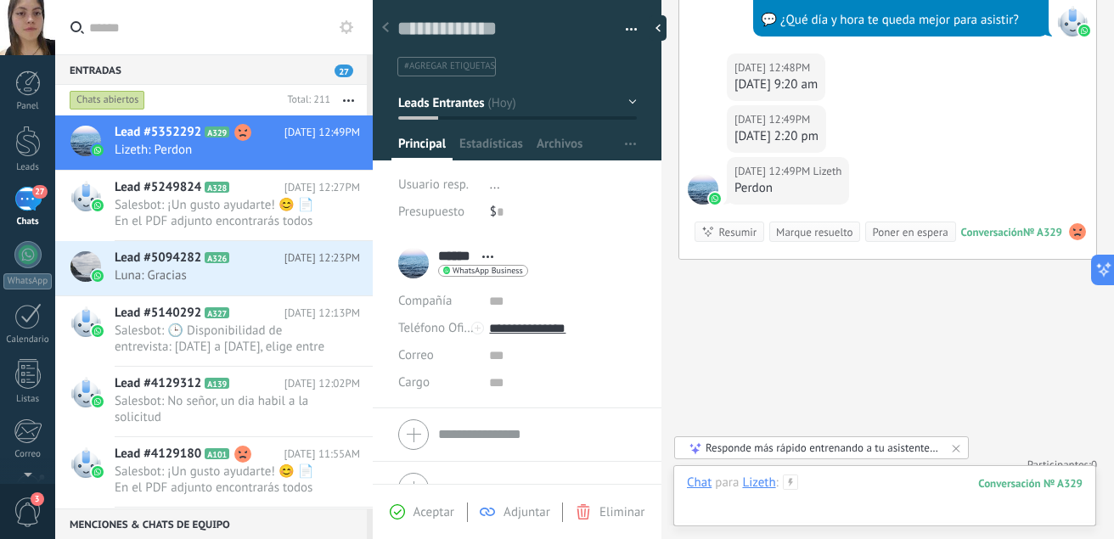
click at [835, 490] on div at bounding box center [885, 499] width 396 height 51
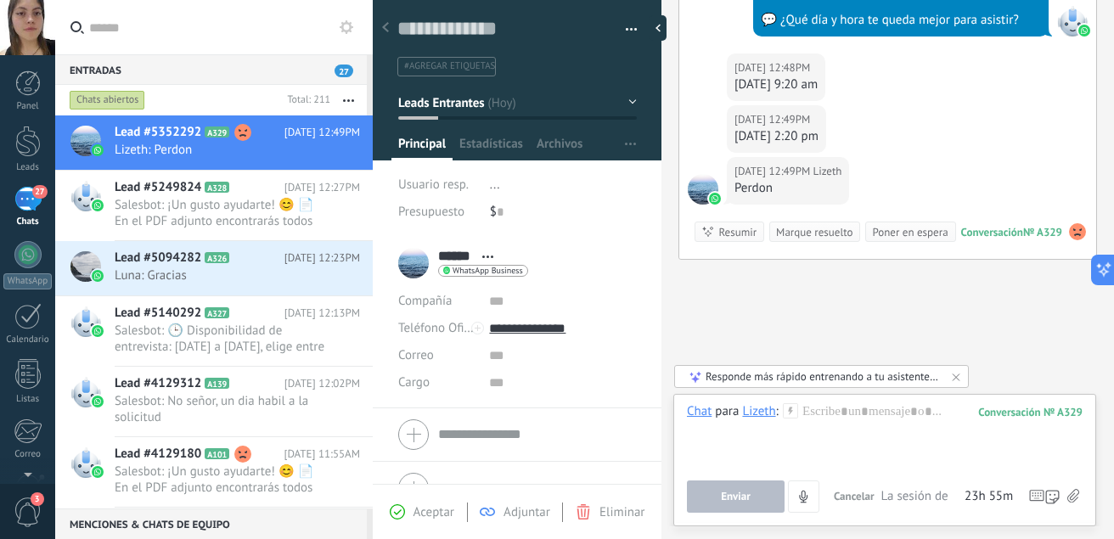
click at [1075, 495] on icon at bounding box center [1073, 496] width 12 height 14
click at [0, 0] on input "file" at bounding box center [0, 0] width 0 height 0
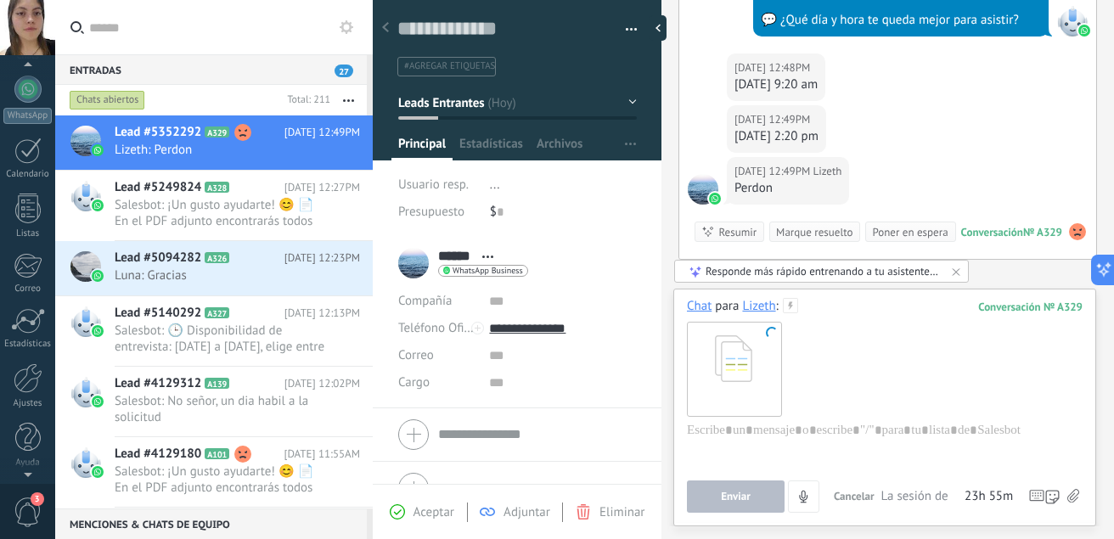
scroll to position [0, 0]
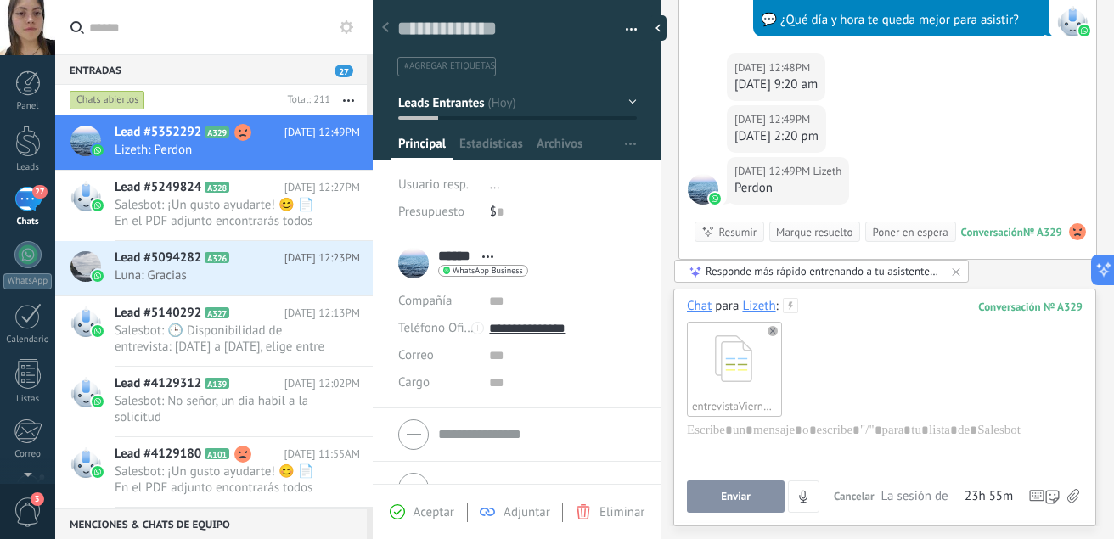
click at [761, 495] on button "Enviar" at bounding box center [736, 496] width 98 height 32
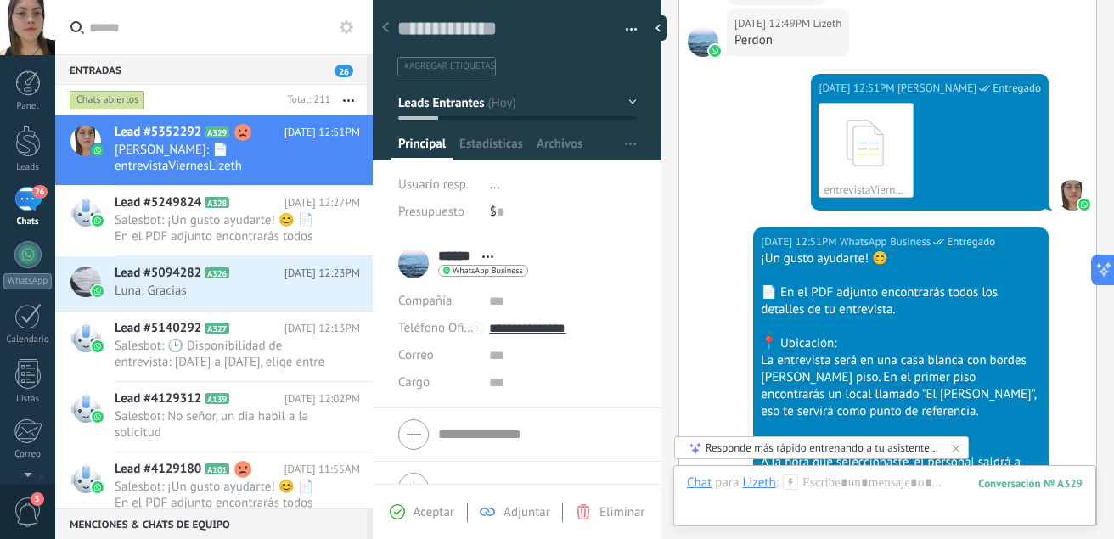
scroll to position [2372, 0]
